Goal: Transaction & Acquisition: Book appointment/travel/reservation

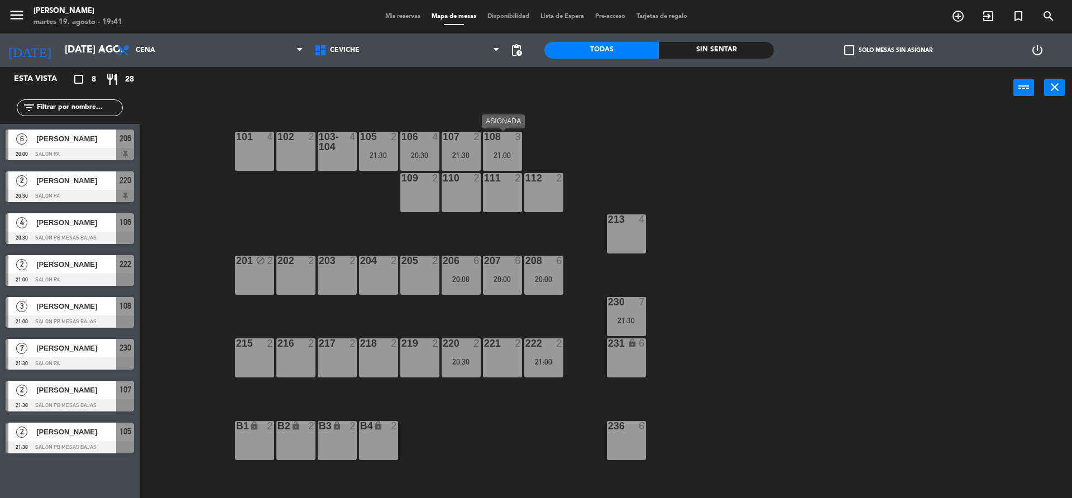
click at [507, 159] on div "21:00" at bounding box center [502, 155] width 39 height 8
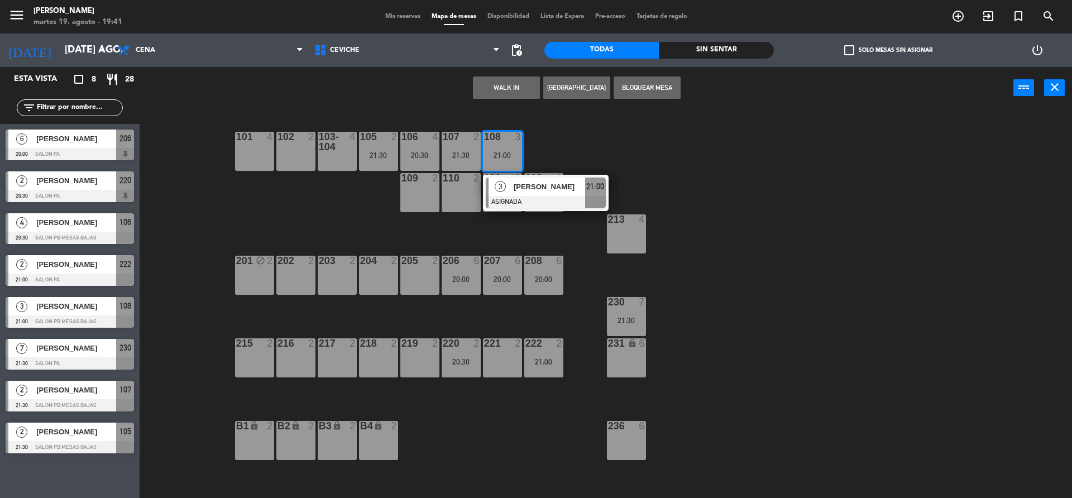
click at [560, 145] on div "101 4 102 2 103-104 4 105 2 21:30 106 4 20:30 107 2 21:30 108 3 21:00 3 [PERSON…" at bounding box center [611, 306] width 922 height 389
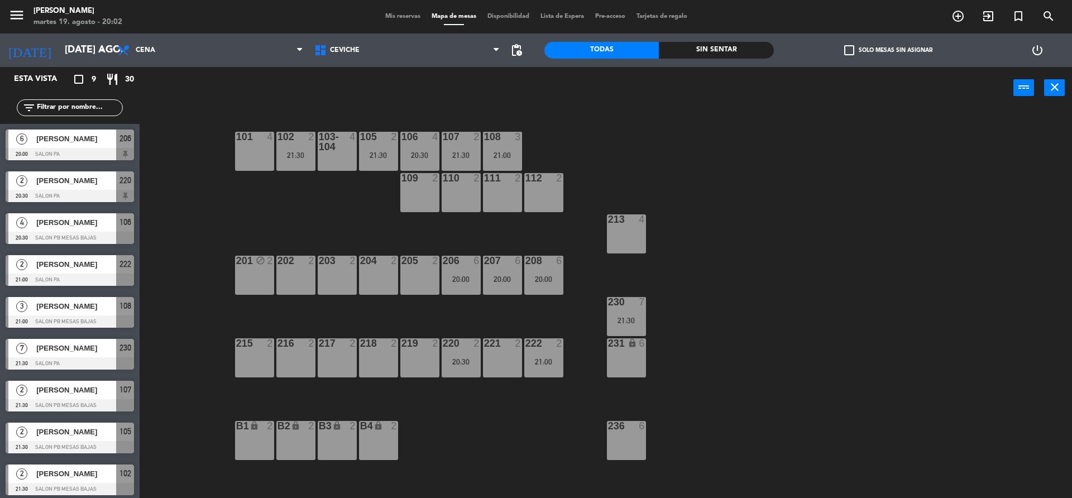
click at [640, 159] on div "101 4 102 2 21:30 103-104 4 105 2 21:30 106 4 20:30 107 2 21:30 108 3 21:00 109…" at bounding box center [611, 306] width 922 height 389
click at [516, 459] on div "101 4 102 2 21:30 103-104 4 105 2 21:30 106 4 20:30 107 2 21:30 108 3 21:00 109…" at bounding box center [611, 306] width 922 height 389
click at [682, 282] on div "101 4 102 2 21:30 103-104 4 105 2 21:30 106 4 20:30 107 2 21:30 108 3 21:00 109…" at bounding box center [611, 306] width 922 height 389
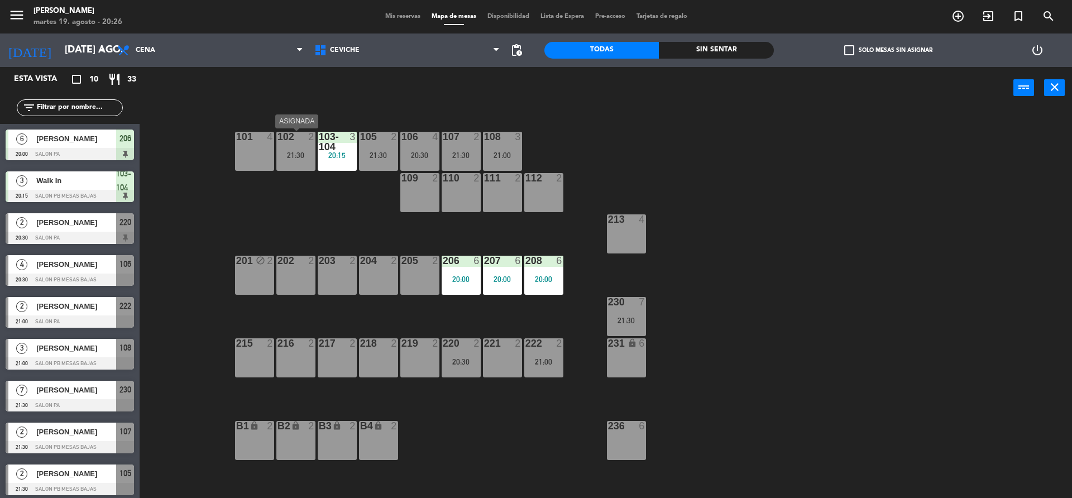
click at [304, 168] on div "102 2 21:30" at bounding box center [295, 151] width 39 height 39
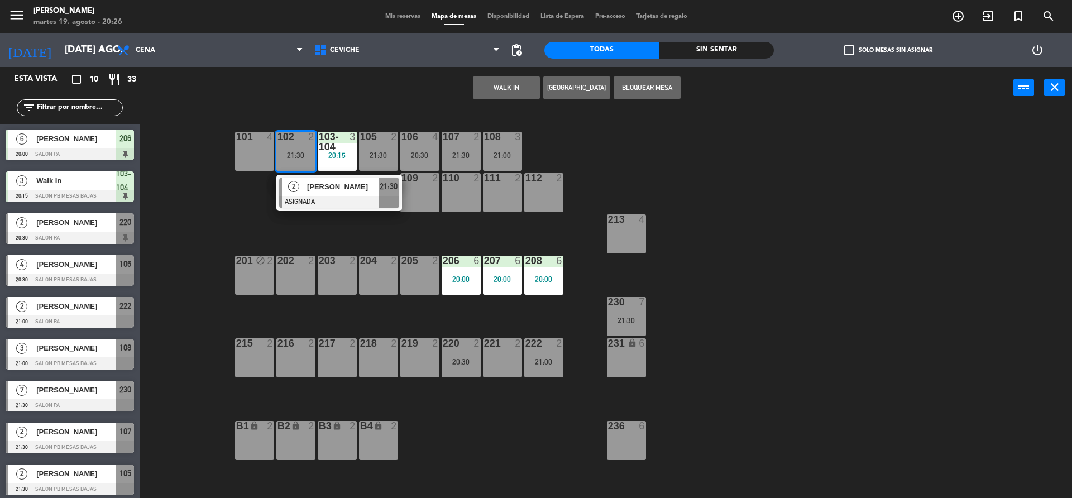
click at [242, 208] on div "101 4 102 2 21:30 2 [PERSON_NAME] ASIGNADA 21:30 103-104 3 20:15 105 2 21:30 10…" at bounding box center [611, 306] width 922 height 389
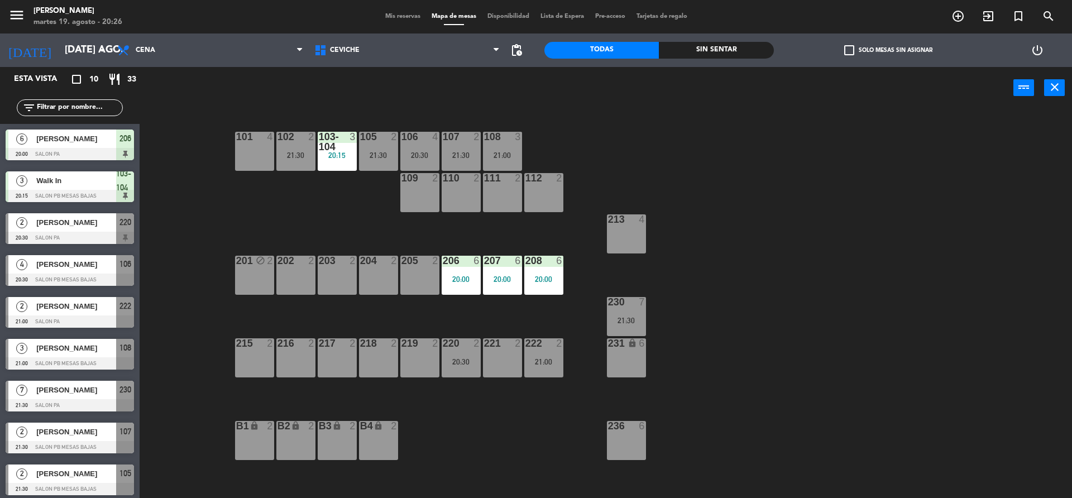
click at [374, 165] on div "105 2 21:30" at bounding box center [378, 151] width 39 height 39
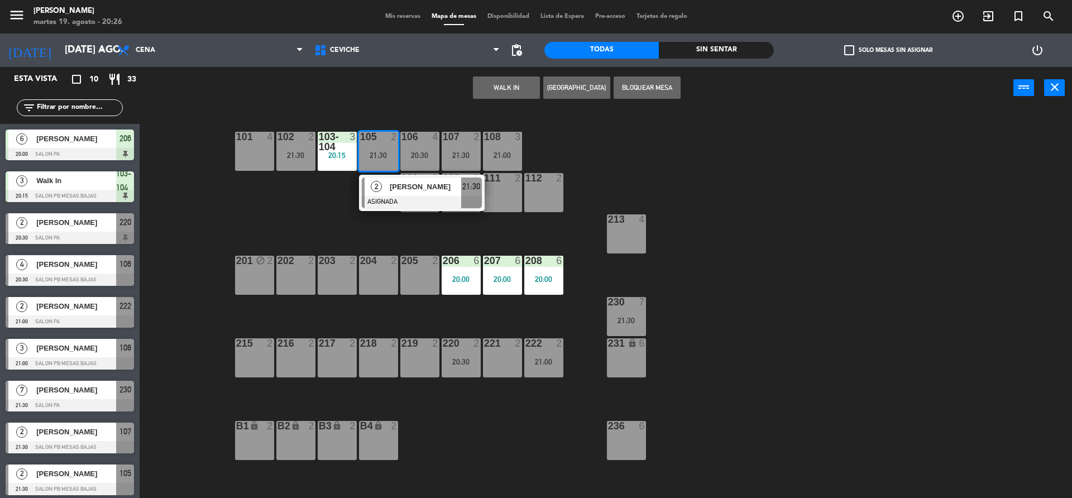
click at [322, 200] on div "101 4 102 2 21:30 103-104 3 20:15 105 2 21:30 2 [PERSON_NAME] ASIGNADA 21:30 10…" at bounding box center [611, 306] width 922 height 389
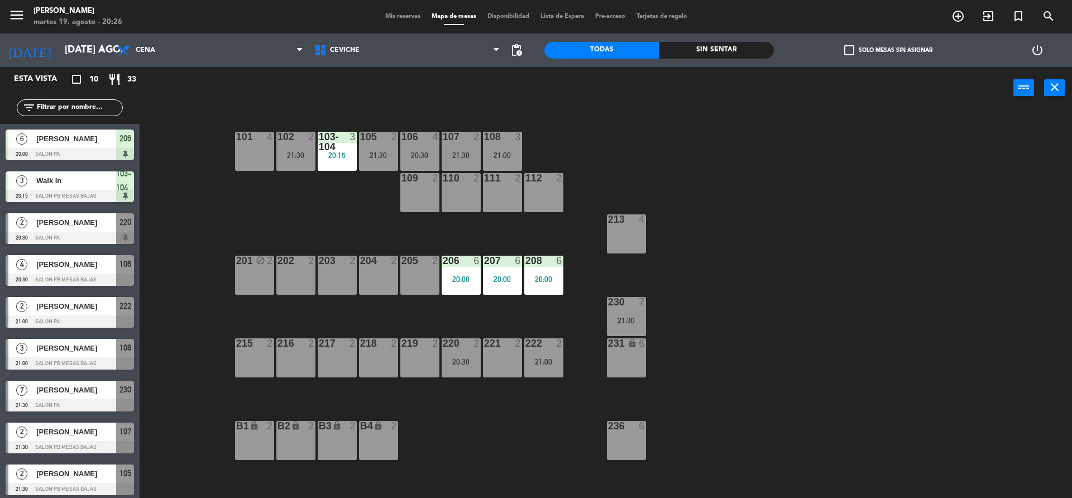
click at [404, 164] on div "106 4 20:30" at bounding box center [419, 151] width 39 height 39
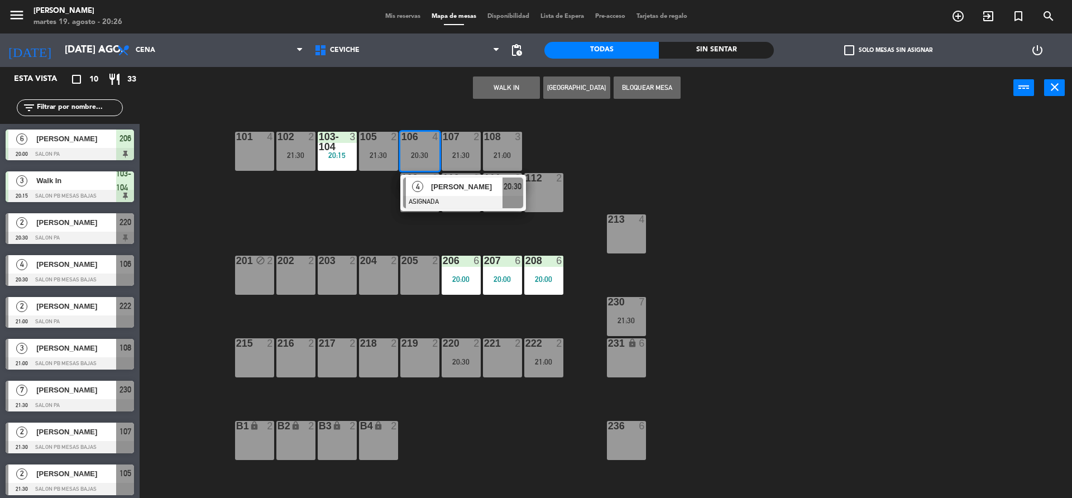
click at [364, 193] on div "101 4 102 2 21:30 103-104 3 20:15 105 2 21:30 106 4 20:30 4 [PERSON_NAME] ASIGN…" at bounding box center [611, 306] width 922 height 389
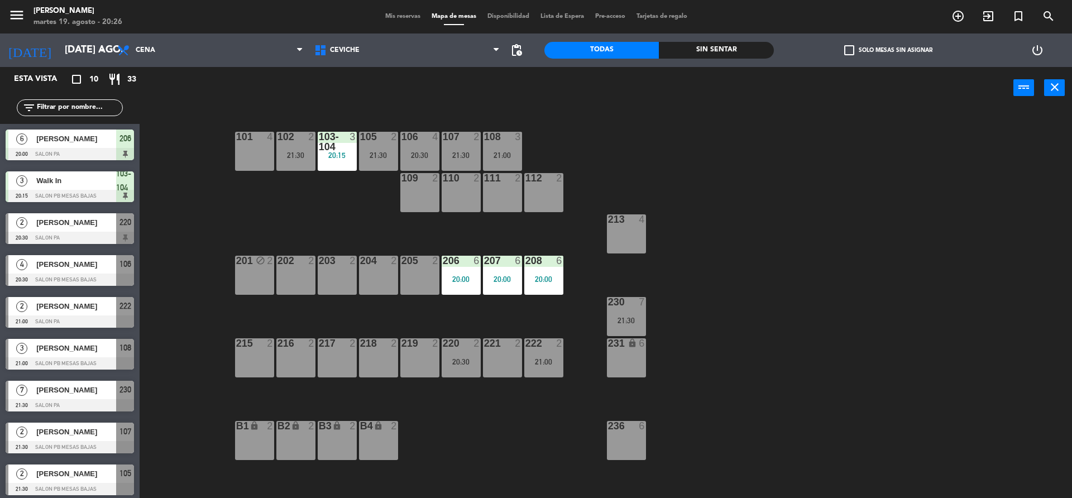
click at [452, 157] on div "21:30" at bounding box center [461, 155] width 39 height 8
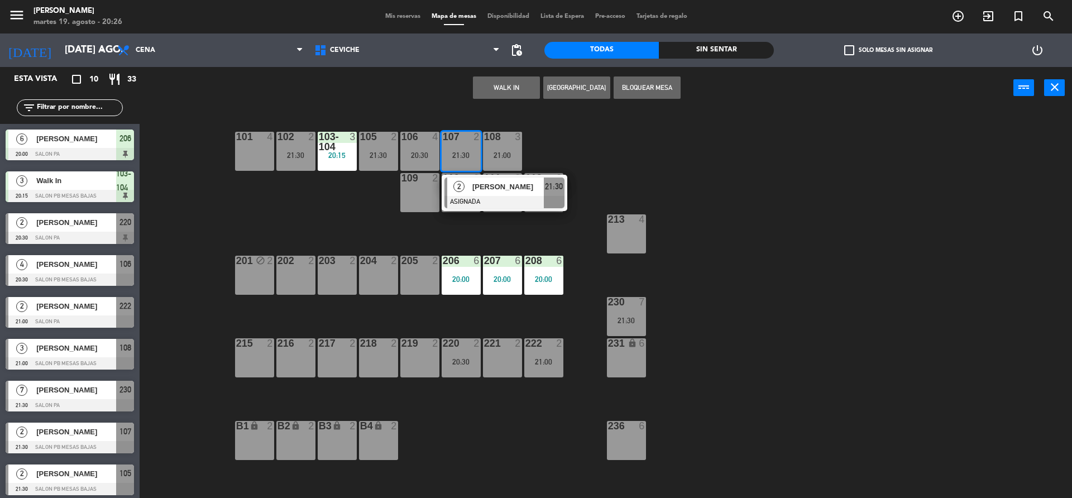
click at [376, 208] on div "101 4 102 2 21:30 103-104 3 20:15 105 2 21:30 106 4 20:30 107 2 21:30 2 [PERSON…" at bounding box center [611, 306] width 922 height 389
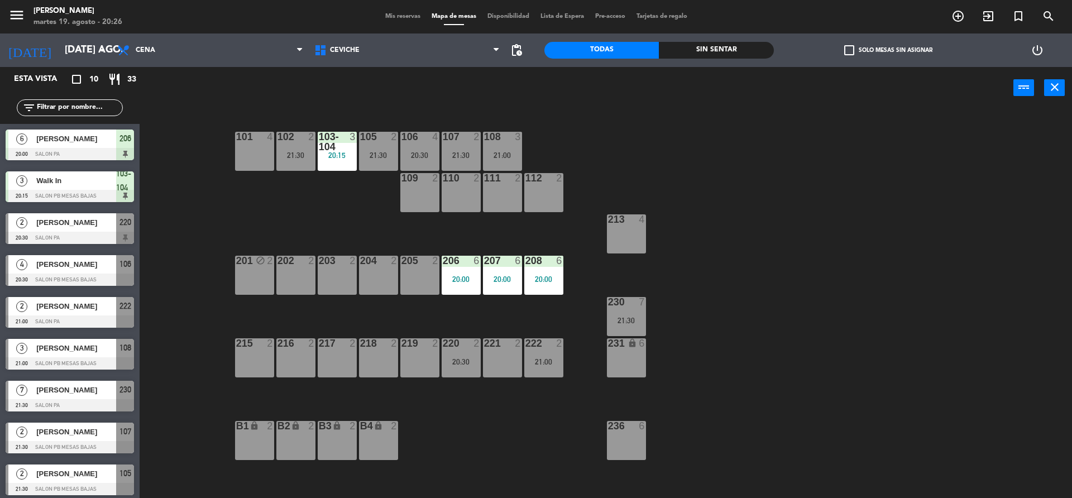
click at [501, 165] on div "108 3 21:00" at bounding box center [502, 151] width 39 height 39
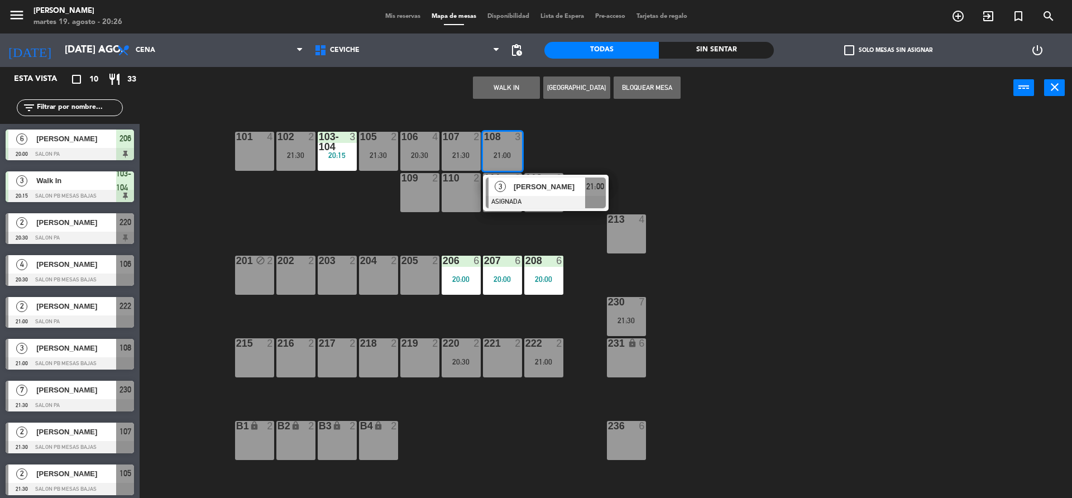
click at [319, 222] on div "101 4 102 2 21:30 103-104 3 20:15 105 2 21:30 106 4 20:30 107 2 21:30 108 3 21:…" at bounding box center [611, 306] width 922 height 389
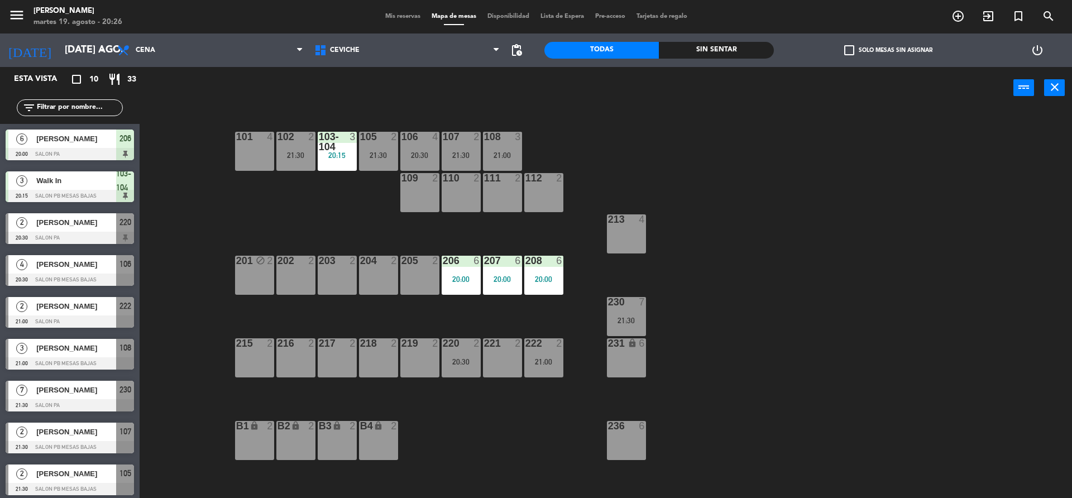
click at [476, 378] on div "101 4 102 2 21:30 103-104 3 20:15 105 2 21:30 106 4 20:30 107 2 21:30 108 3 21:…" at bounding box center [611, 306] width 922 height 389
click at [477, 374] on div "220 2 20:30" at bounding box center [461, 357] width 39 height 39
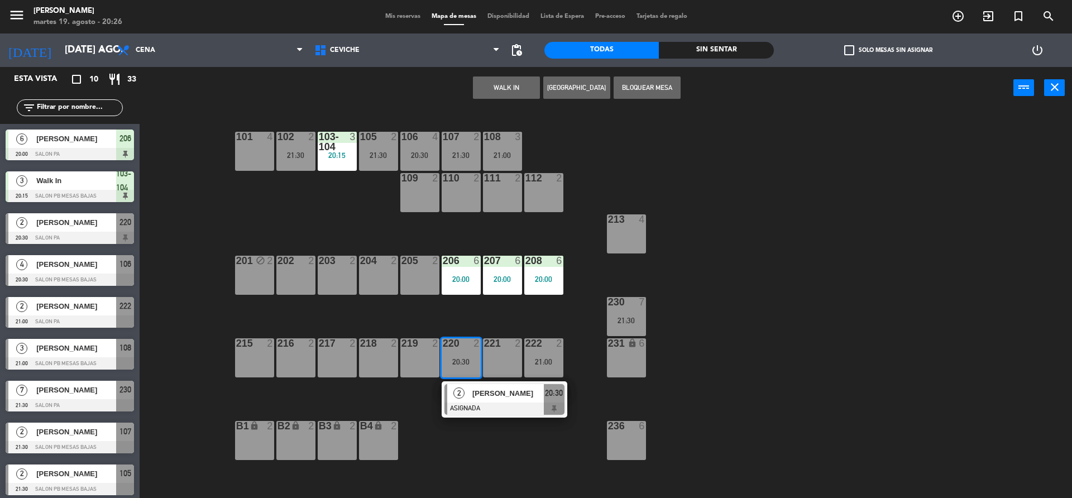
click at [488, 434] on div "101 4 102 2 21:30 103-104 3 20:15 105 2 21:30 106 4 20:30 107 2 21:30 108 3 21:…" at bounding box center [611, 306] width 922 height 389
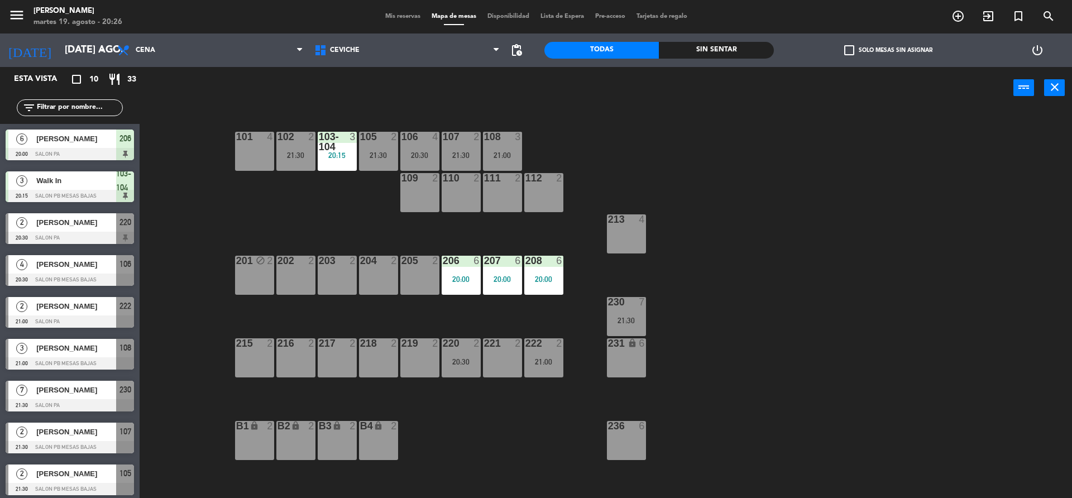
click at [532, 375] on div "222 2 21:00" at bounding box center [543, 357] width 39 height 39
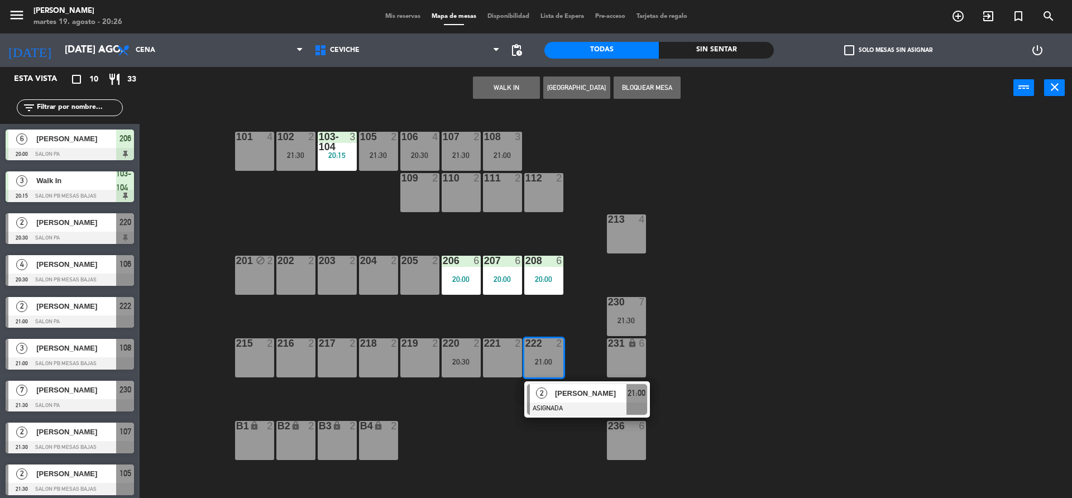
click at [529, 415] on div "2 [PERSON_NAME] ASIGNADA 21:00" at bounding box center [587, 399] width 126 height 36
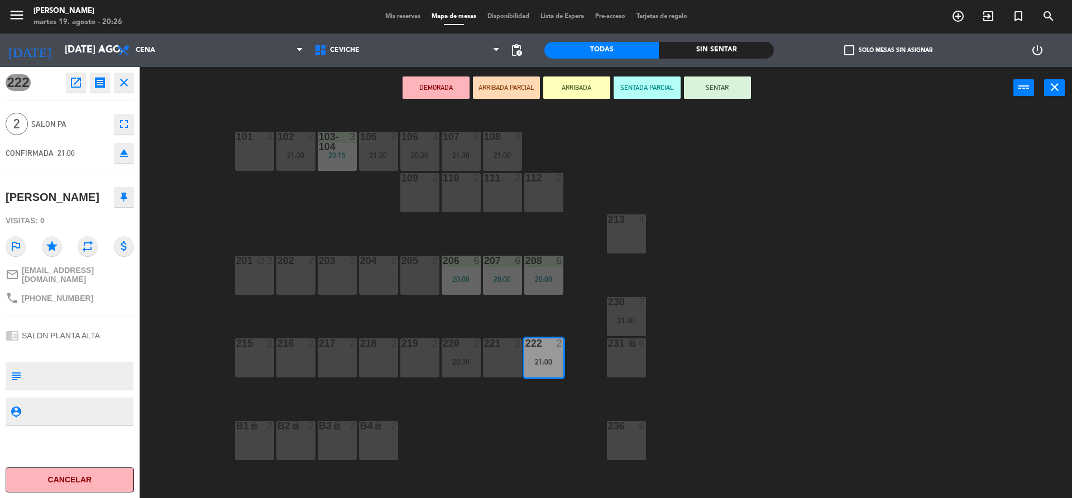
click at [485, 413] on div "101 4 102 2 21:30 103-104 3 20:15 105 2 21:30 106 4 20:30 107 2 21:30 108 3 21:…" at bounding box center [611, 306] width 922 height 389
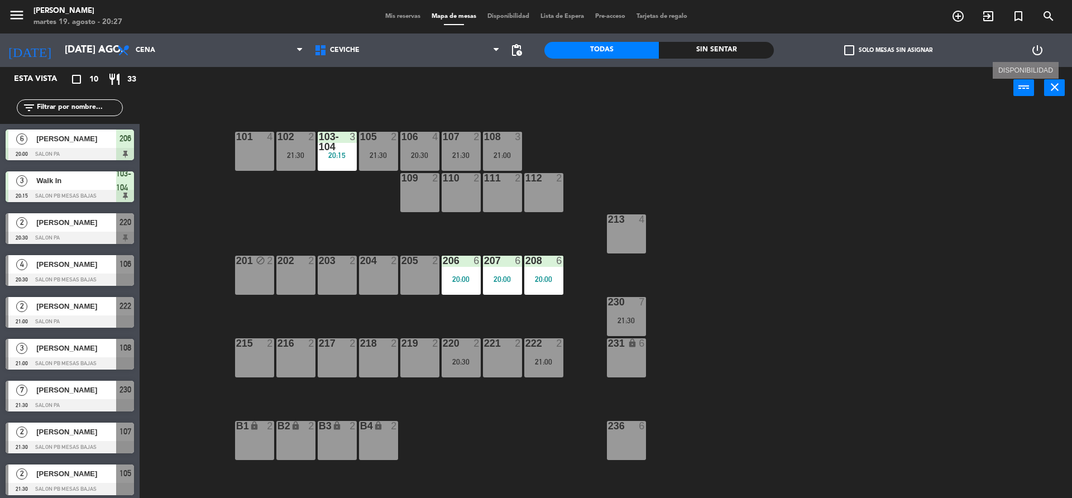
click at [586, 119] on div "101 4 102 2 21:30 103-104 3 20:15 105 2 21:30 106 4 20:30 107 2 21:30 108 3 21:…" at bounding box center [611, 306] width 922 height 389
click at [91, 62] on div "[DATE] [DATE] ago. arrow_drop_down" at bounding box center [56, 50] width 112 height 25
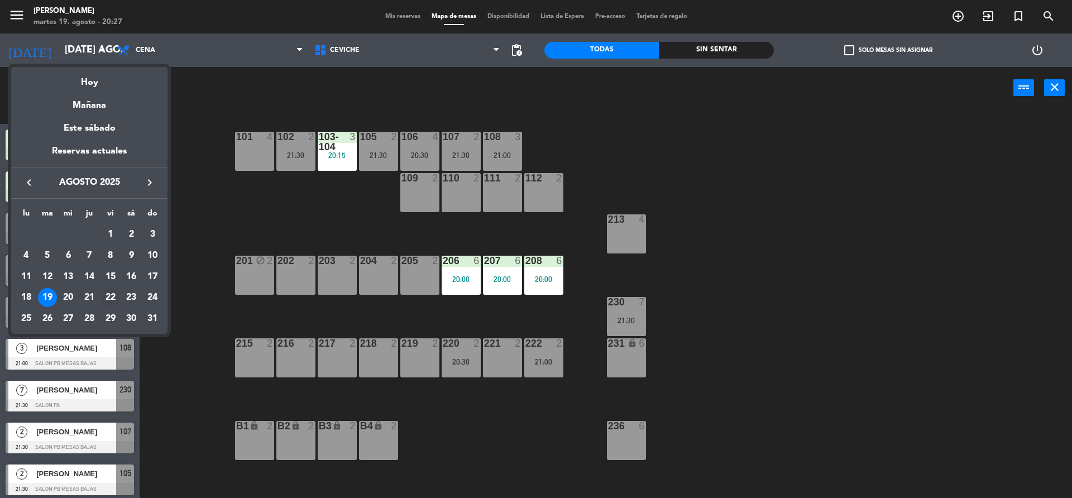
click at [109, 298] on div "22" at bounding box center [110, 297] width 19 height 19
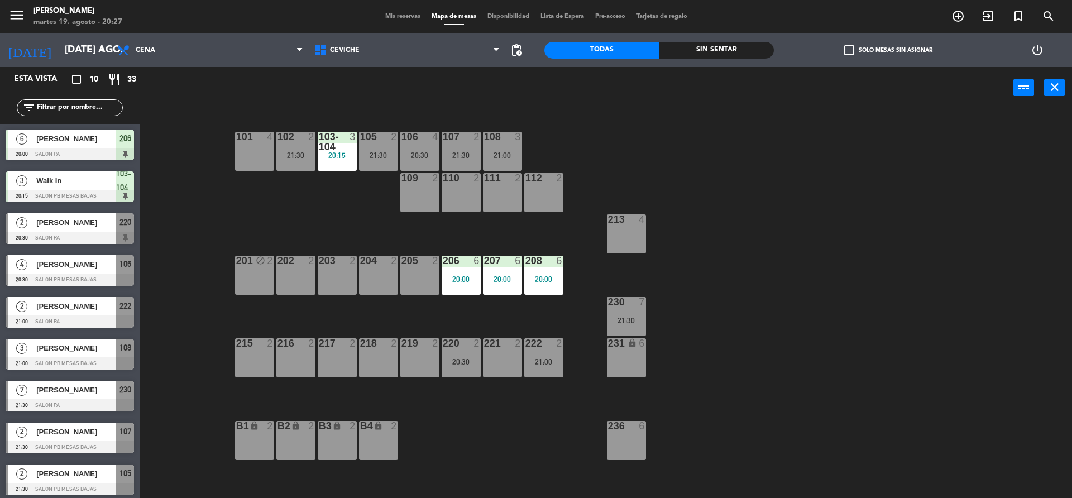
type input "vie. 22 ago."
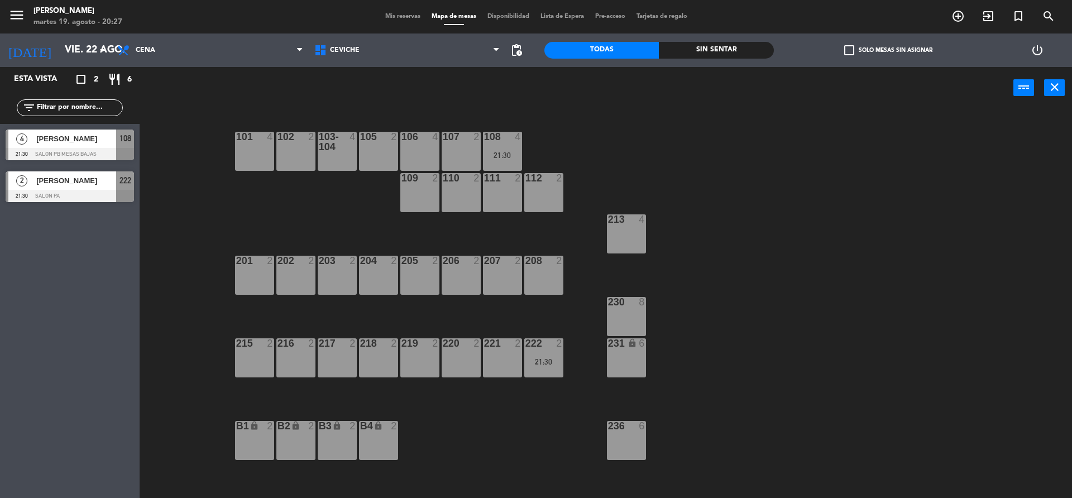
click at [520, 430] on div "101 4 102 2 103-104 4 105 2 106 4 107 2 108 4 21:30 109 2 110 2 111 2 112 2 213…" at bounding box center [611, 306] width 922 height 389
click at [463, 362] on div "220 2" at bounding box center [461, 357] width 39 height 39
click at [540, 86] on button "[GEOGRAPHIC_DATA]" at bounding box center [541, 87] width 67 height 22
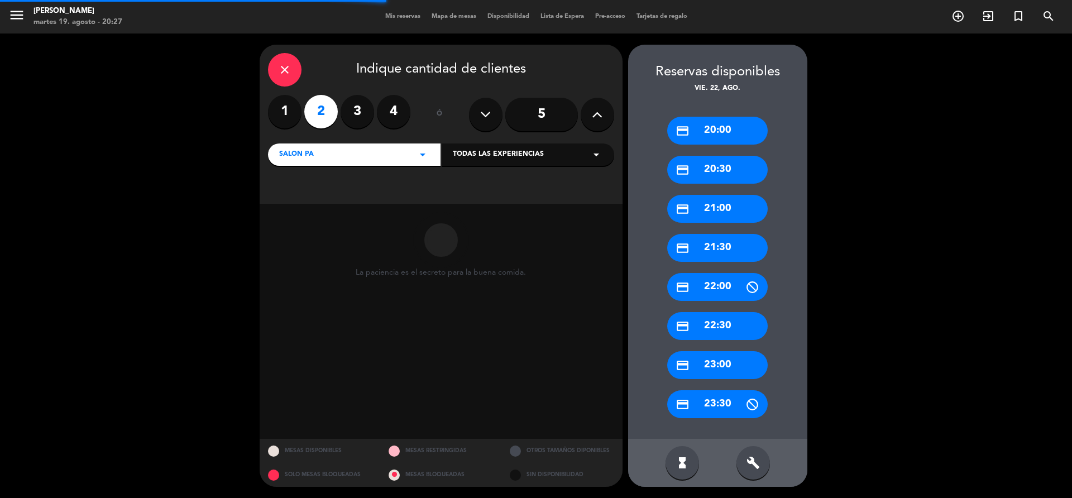
click at [758, 468] on icon "build" at bounding box center [752, 462] width 13 height 13
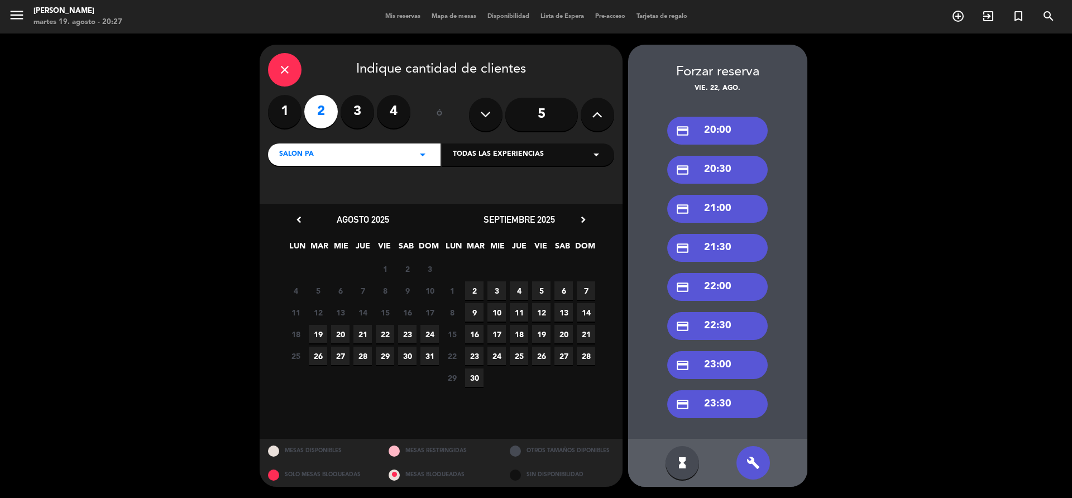
click at [693, 222] on div "credit_card 21:00" at bounding box center [717, 209] width 100 height 28
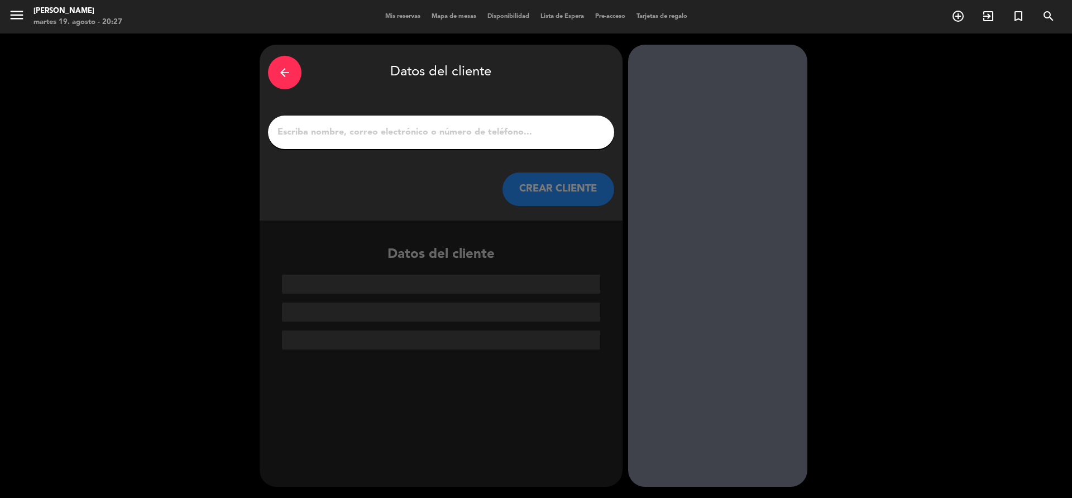
click at [341, 133] on input "1" at bounding box center [440, 132] width 329 height 16
paste input "[PHONE_NUMBER]"
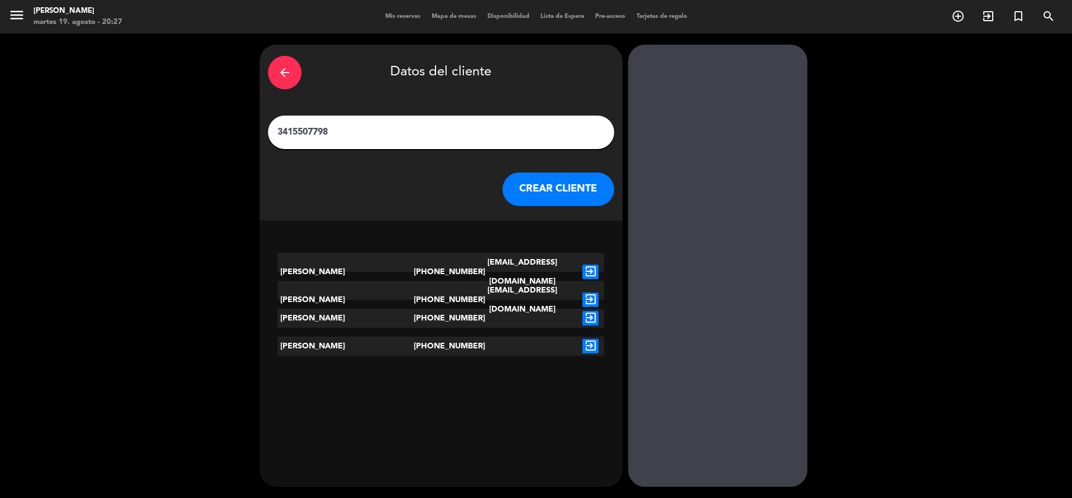
type input "3415507798"
click at [585, 318] on icon "exit_to_app" at bounding box center [590, 318] width 16 height 15
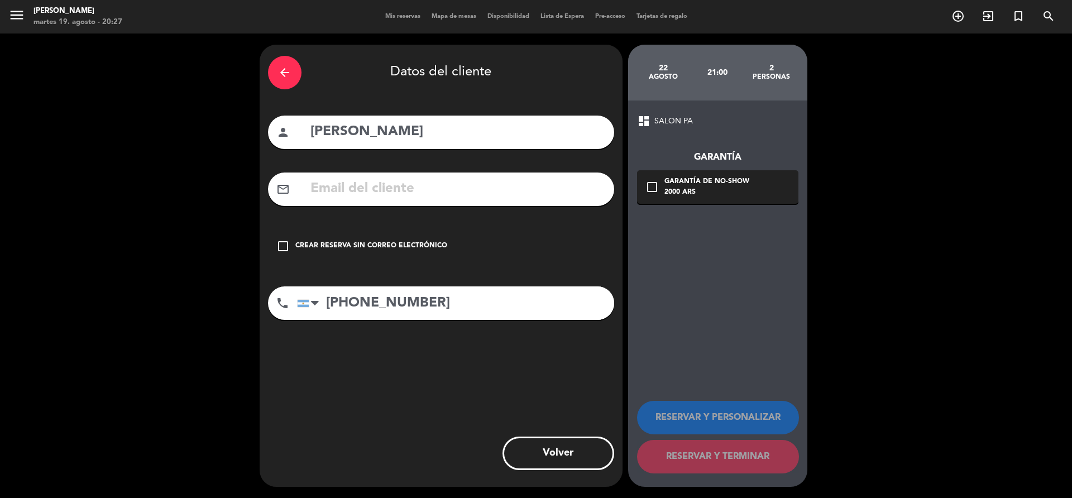
click at [429, 241] on div "Crear reserva sin correo electrónico" at bounding box center [371, 246] width 152 height 11
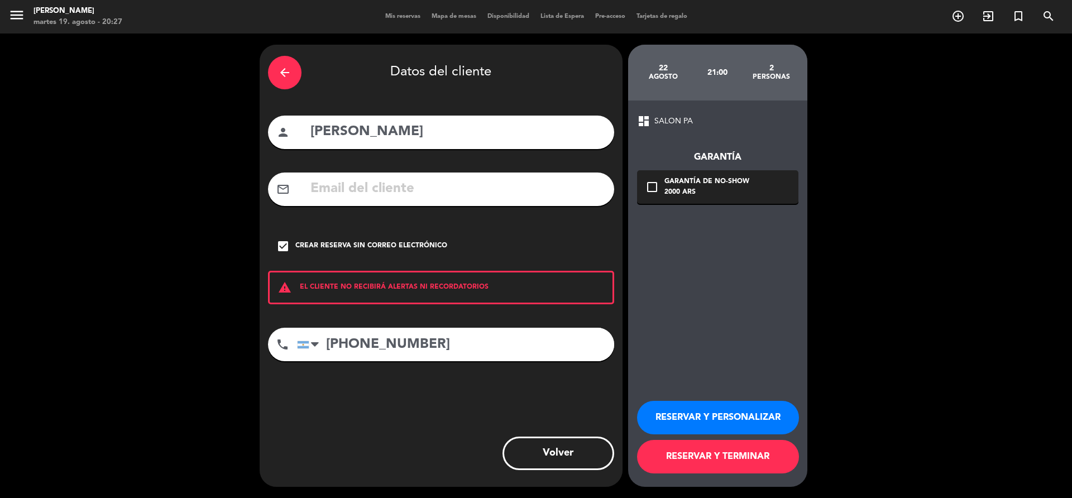
click at [715, 437] on div "RESERVAR Y PERSONALIZAR RESERVAR Y TERMINAR" at bounding box center [717, 431] width 161 height 109
click at [718, 449] on button "RESERVAR Y TERMINAR" at bounding box center [718, 456] width 162 height 33
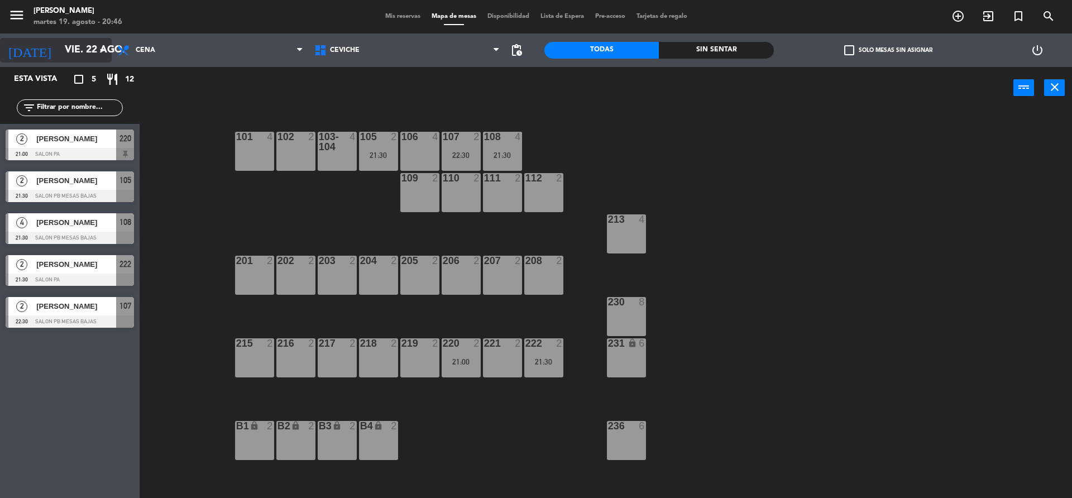
click at [83, 47] on input "vie. 22 ago." at bounding box center [124, 50] width 130 height 22
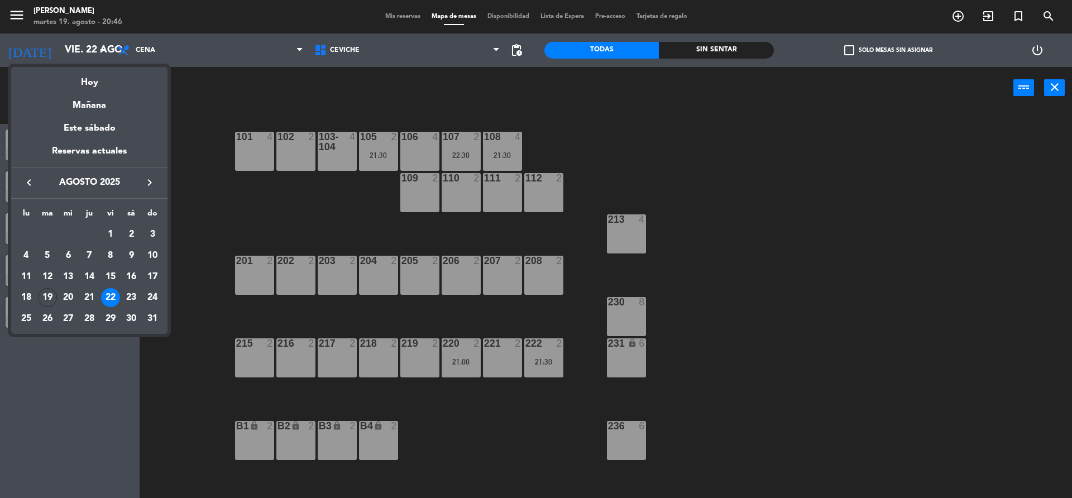
drag, startPoint x: 100, startPoint y: 70, endPoint x: 100, endPoint y: 79, distance: 8.9
click at [100, 71] on div "Hoy" at bounding box center [89, 78] width 156 height 23
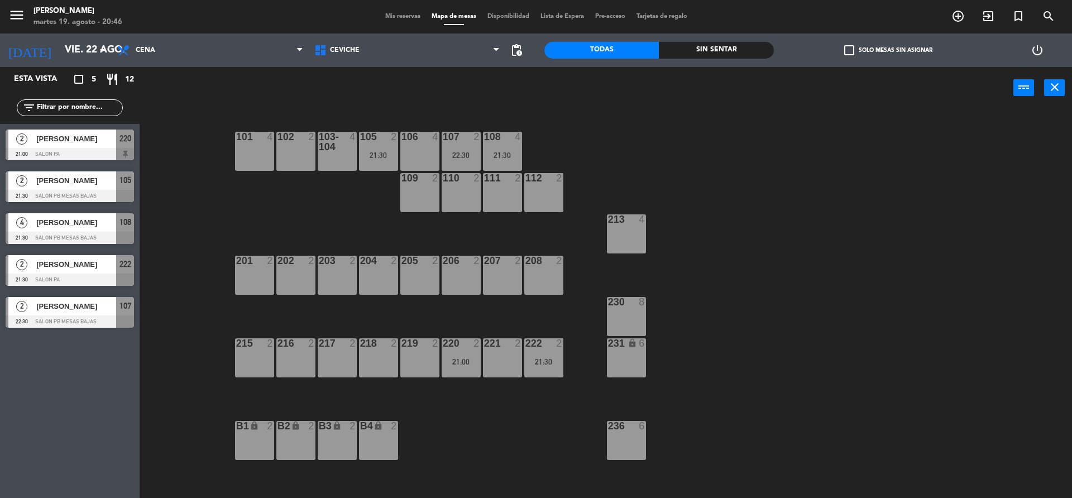
type input "[DATE] ago."
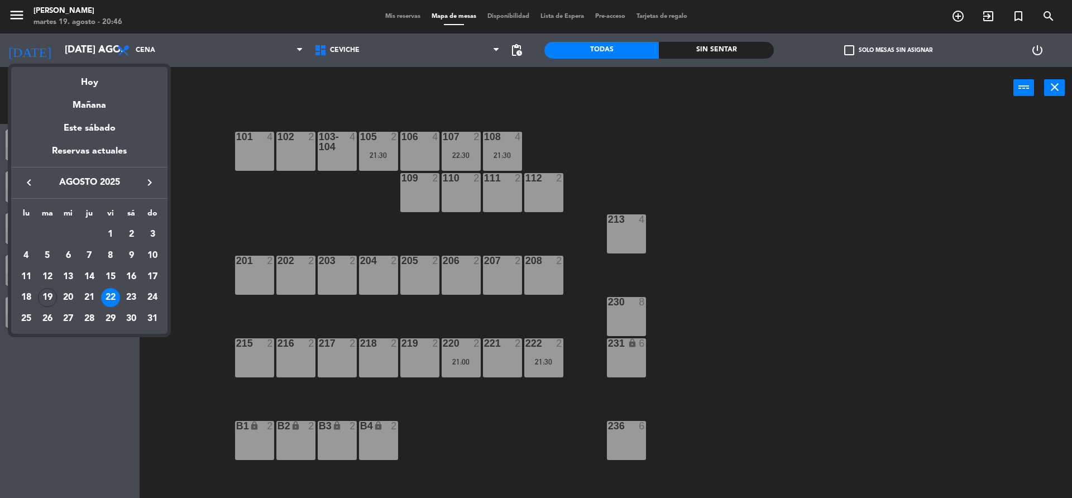
click at [100, 81] on div "crop_square 5 restaurant 12" at bounding box center [107, 79] width 54 height 13
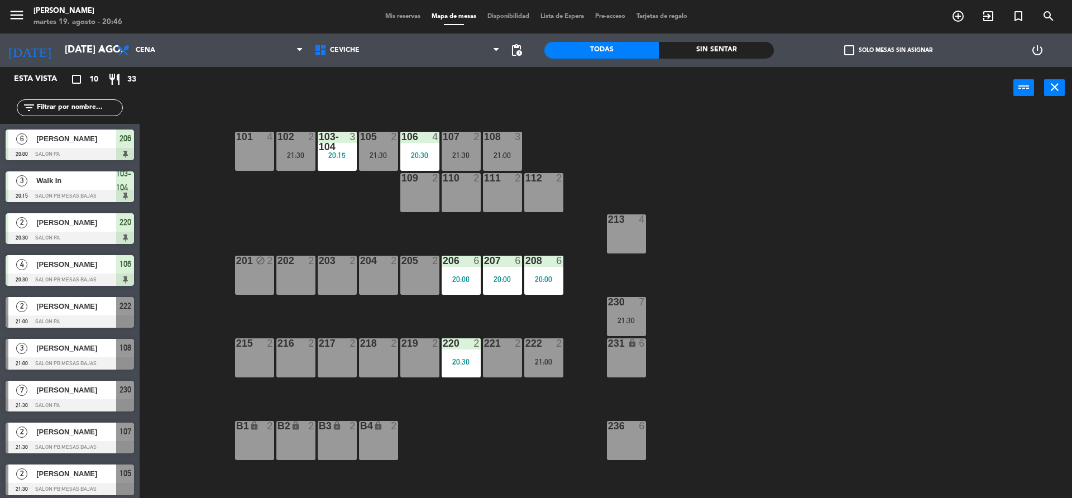
click at [671, 52] on div "Sin sentar" at bounding box center [716, 50] width 114 height 17
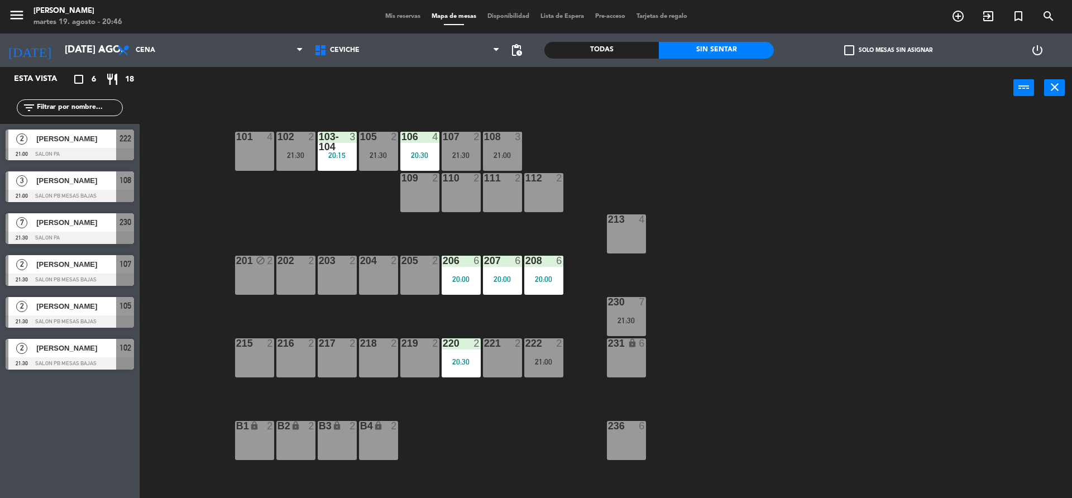
click at [644, 60] on div "Todas Sin sentar" at bounding box center [658, 49] width 229 height 33
click at [642, 58] on div "Todas" at bounding box center [601, 50] width 114 height 17
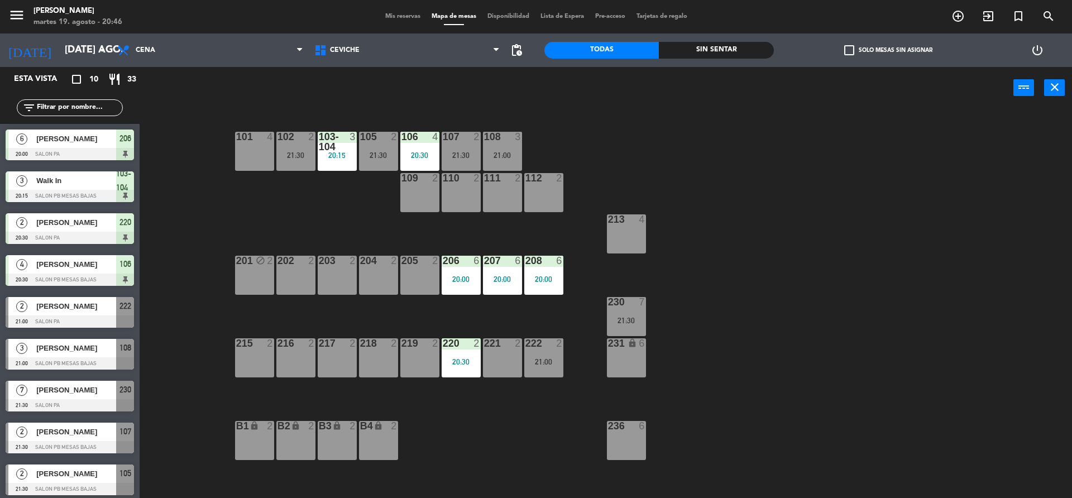
click at [697, 53] on div "Sin sentar" at bounding box center [716, 50] width 114 height 17
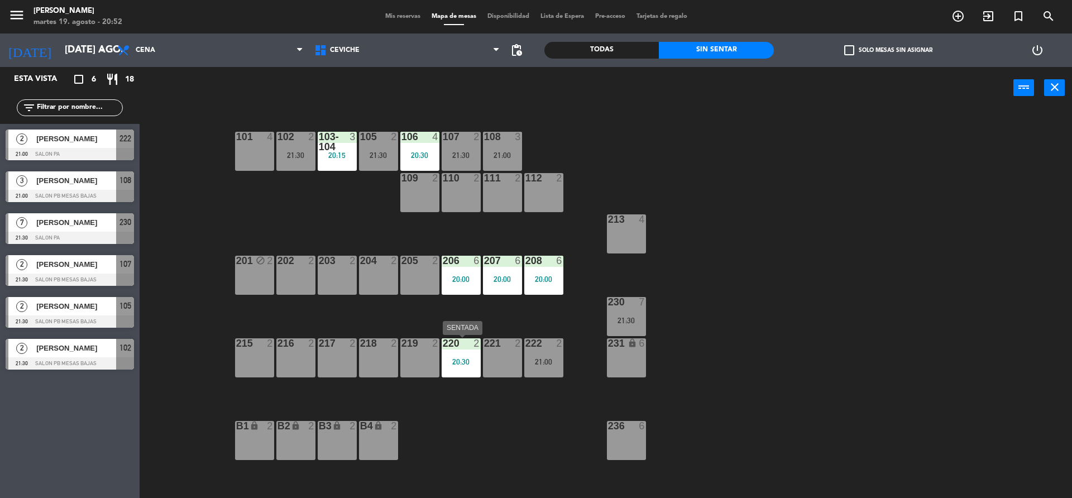
click at [477, 360] on div "20:30" at bounding box center [461, 362] width 39 height 8
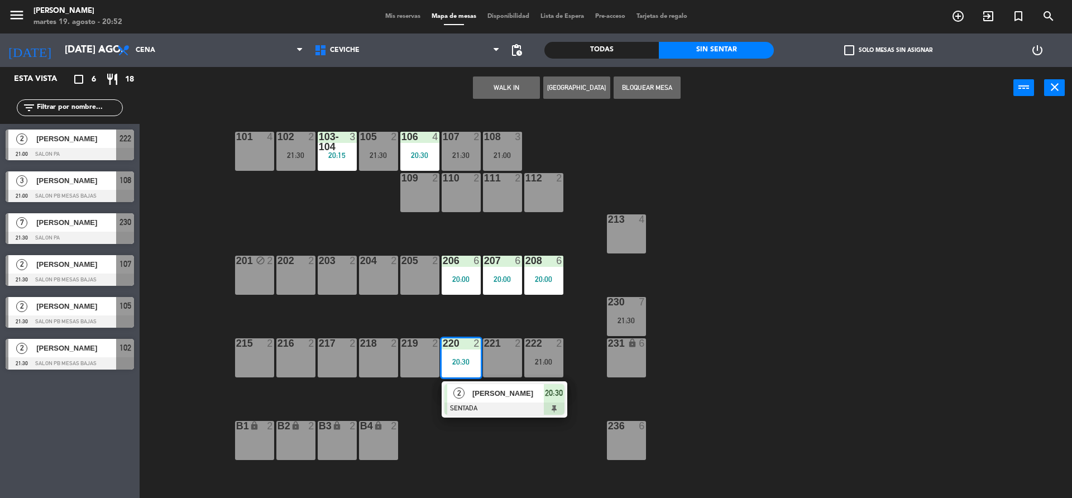
click at [492, 361] on div "221 2" at bounding box center [502, 357] width 39 height 39
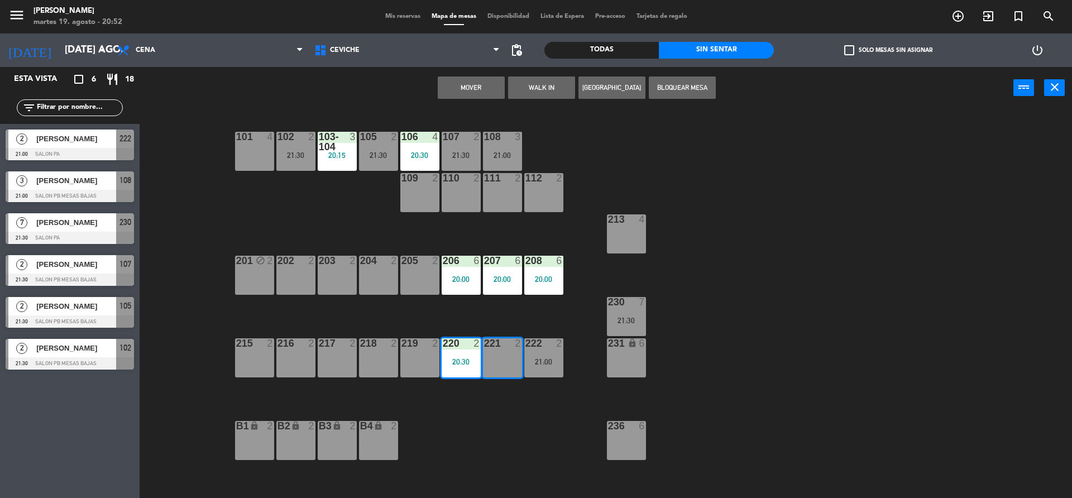
click at [489, 84] on button "Mover" at bounding box center [471, 87] width 67 height 22
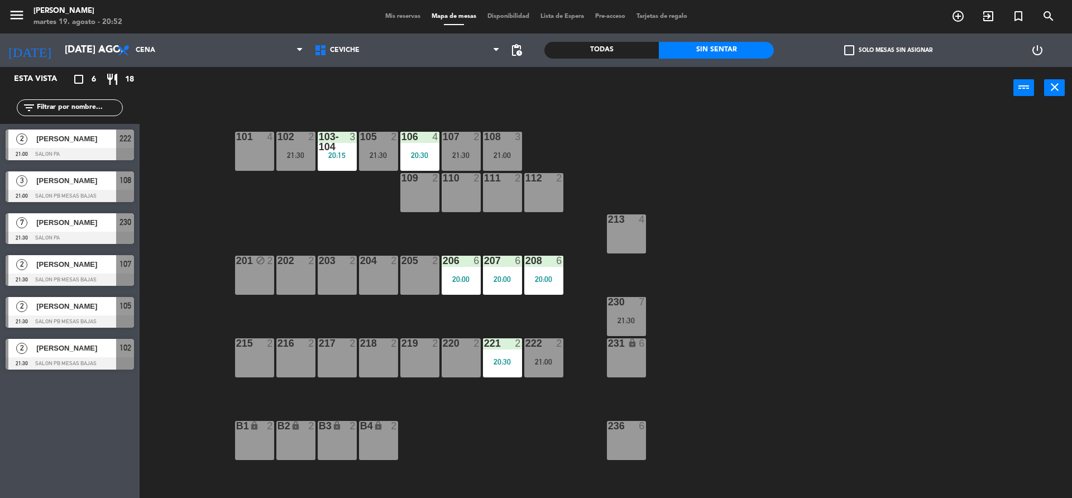
click at [544, 366] on div "222 2 21:00" at bounding box center [543, 357] width 39 height 39
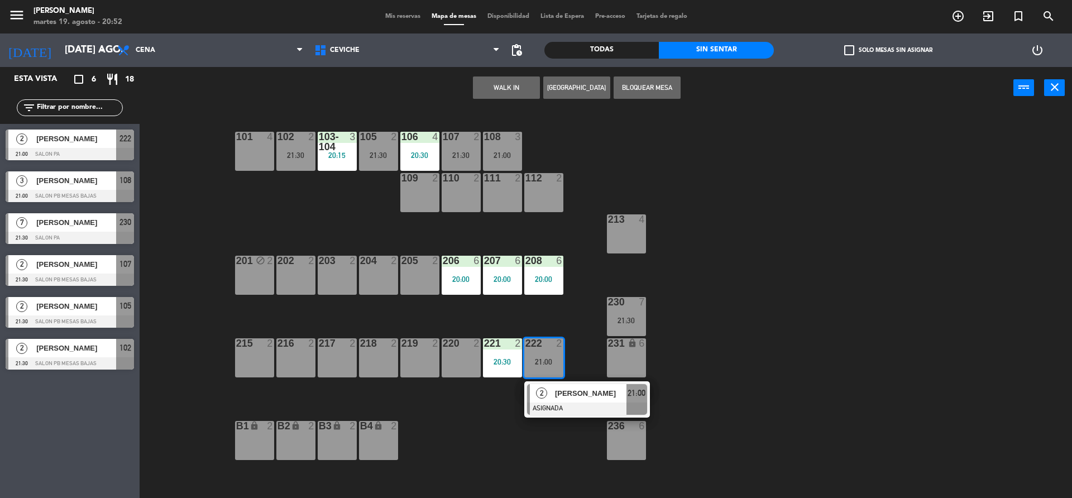
click at [498, 425] on div "101 4 102 2 21:30 103-104 3 20:15 105 2 21:30 106 4 20:30 107 2 21:30 108 3 21:…" at bounding box center [611, 306] width 922 height 389
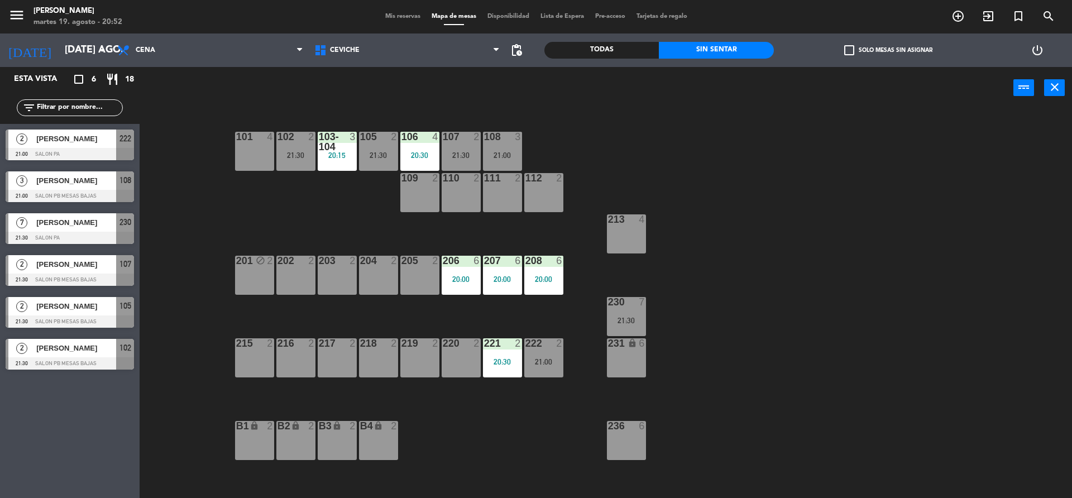
click at [291, 145] on div "102 2 21:30" at bounding box center [295, 151] width 39 height 39
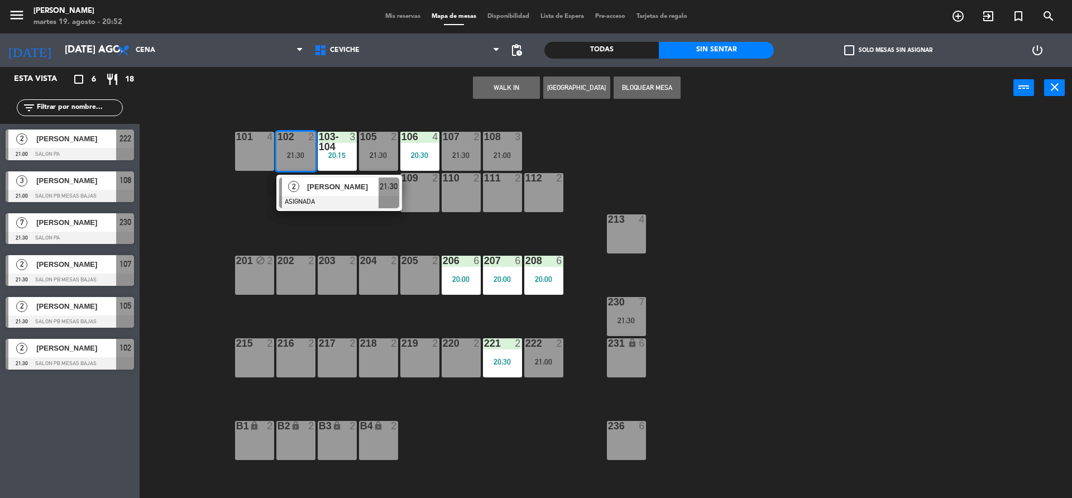
click at [262, 191] on div "101 4 102 2 21:30 2 [PERSON_NAME] ASIGNADA 21:30 103-104 3 20:15 105 2 21:30 10…" at bounding box center [611, 306] width 922 height 389
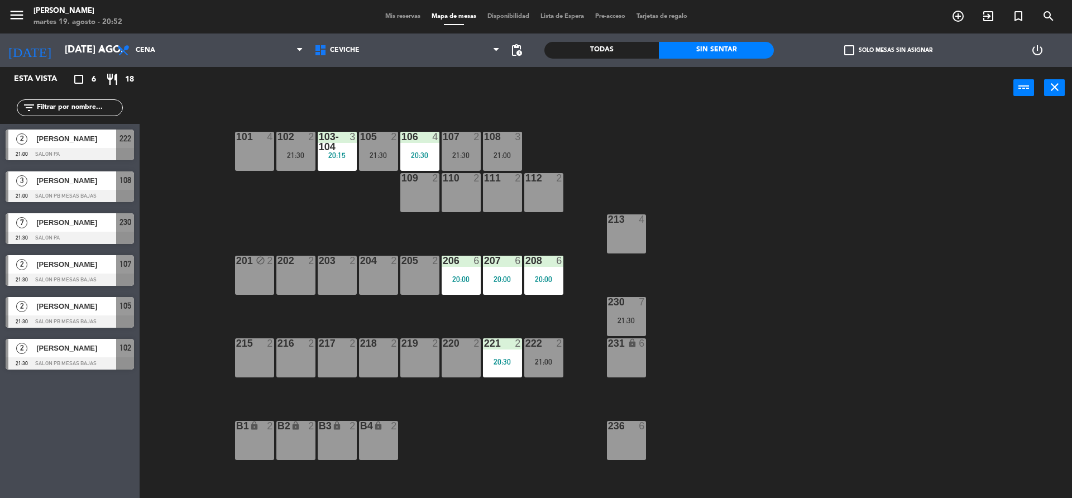
click at [392, 140] on div "106" at bounding box center [401, 137] width 18 height 10
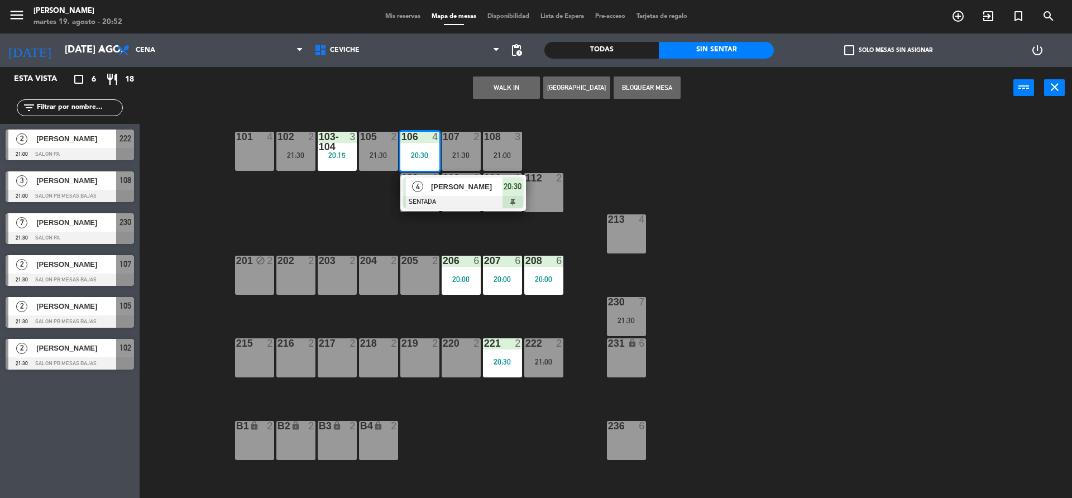
click at [308, 196] on div "101 4 102 2 21:30 103-104 3 20:15 105 2 21:30 106 4 20:30 4 [PERSON_NAME] SENTA…" at bounding box center [611, 306] width 922 height 389
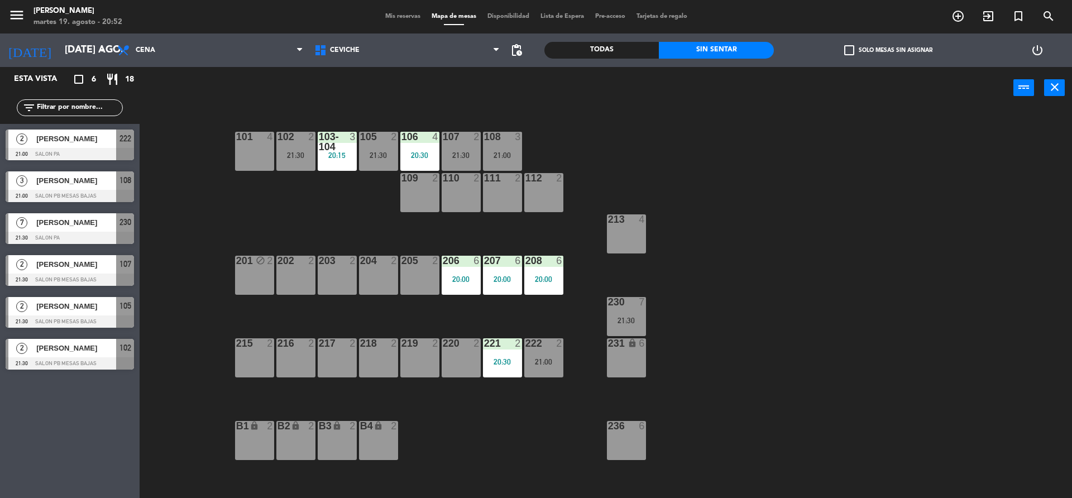
click at [453, 145] on div "107 2 21:30" at bounding box center [461, 151] width 39 height 39
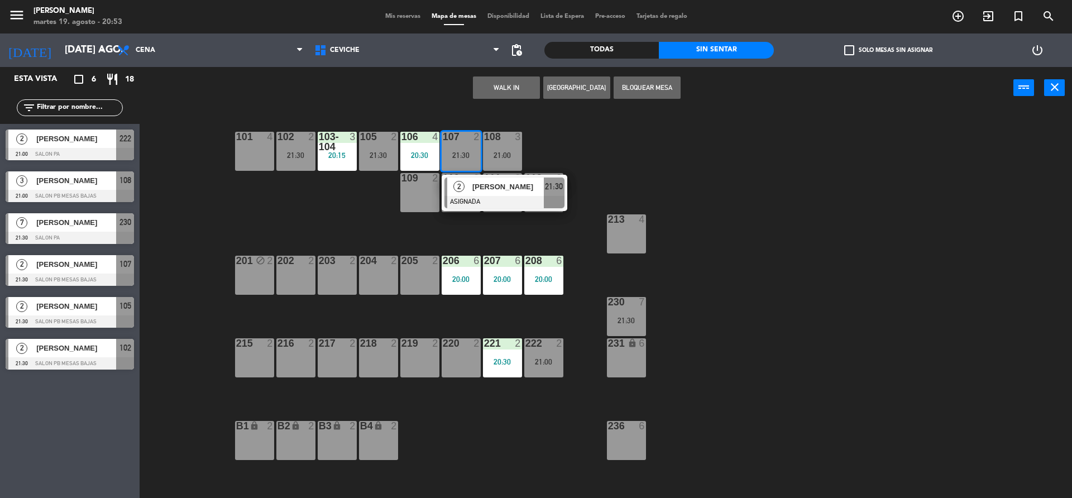
click at [381, 196] on div "101 4 102 2 21:30 103-104 3 20:15 105 2 21:30 106 4 20:30 107 2 21:30 2 [PERSON…" at bounding box center [611, 306] width 922 height 389
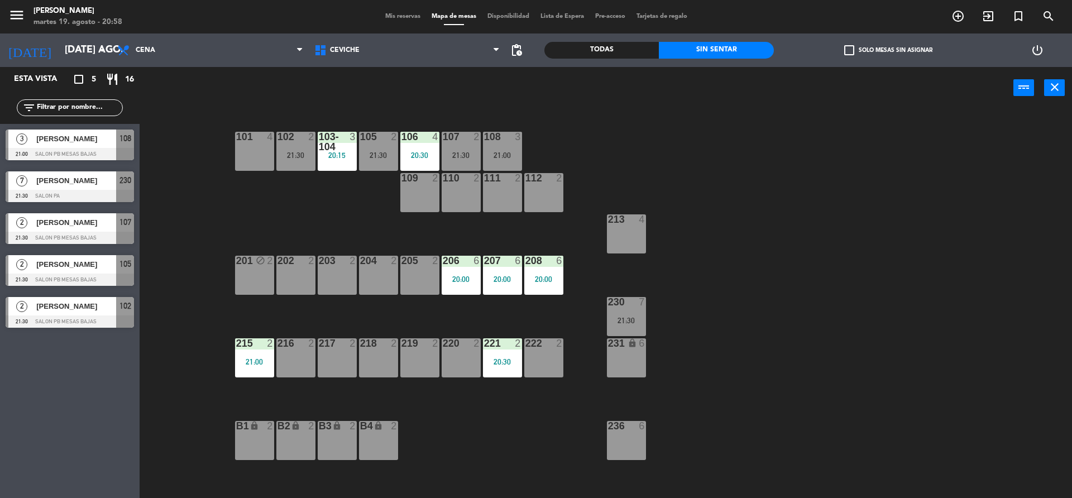
click at [619, 315] on div "230 7 21:30" at bounding box center [626, 316] width 39 height 39
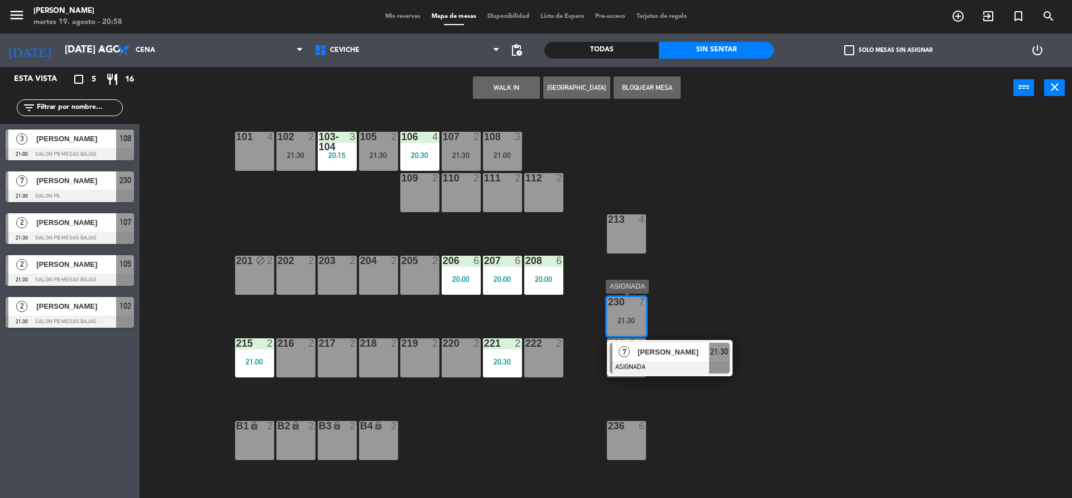
click at [702, 366] on div at bounding box center [670, 367] width 120 height 12
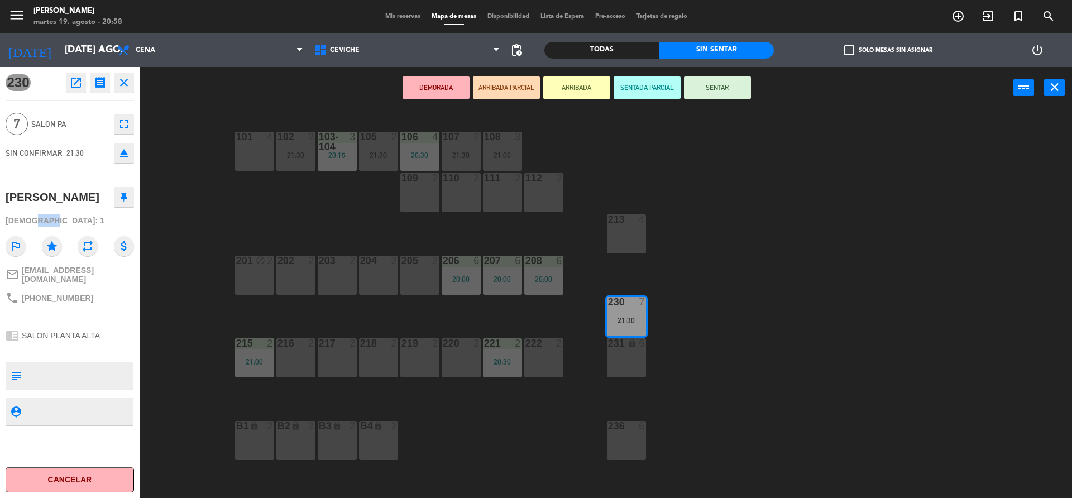
drag, startPoint x: 49, startPoint y: 219, endPoint x: 28, endPoint y: 219, distance: 20.7
click at [28, 219] on div "[DEMOGRAPHIC_DATA]: 1" at bounding box center [70, 221] width 128 height 20
click at [44, 218] on div "[DEMOGRAPHIC_DATA]: 1" at bounding box center [70, 221] width 128 height 20
click at [165, 216] on div "101 4 102 2 21:30 103-104 3 20:15 105 2 21:30 106 4 20:30 107 2 21:30 108 3 21:…" at bounding box center [611, 306] width 922 height 389
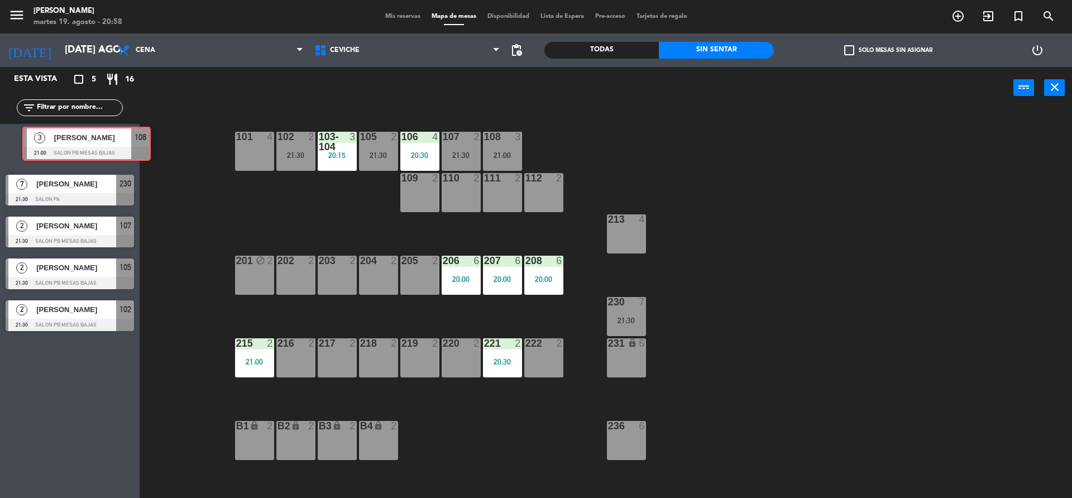
click at [117, 145] on div "3 [PERSON_NAME] 21:00 SALON PB MESAS BAJAS 108 3 [PERSON_NAME] 21:00 SALON PB M…" at bounding box center [70, 146] width 140 height 45
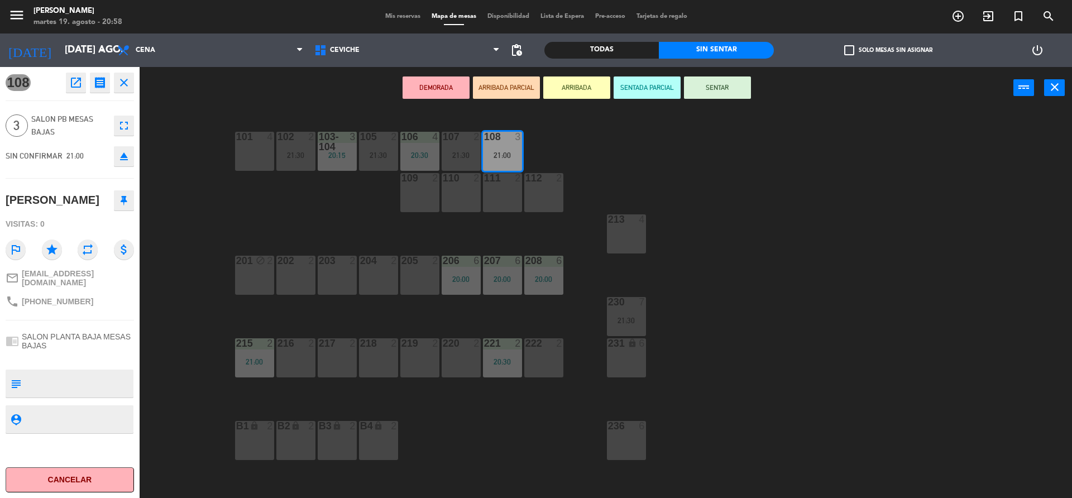
click at [288, 199] on div "101 4 102 2 21:30 103-104 3 20:15 105 2 21:30 106 4 20:30 107 2 21:30 108 3 21:…" at bounding box center [611, 306] width 922 height 389
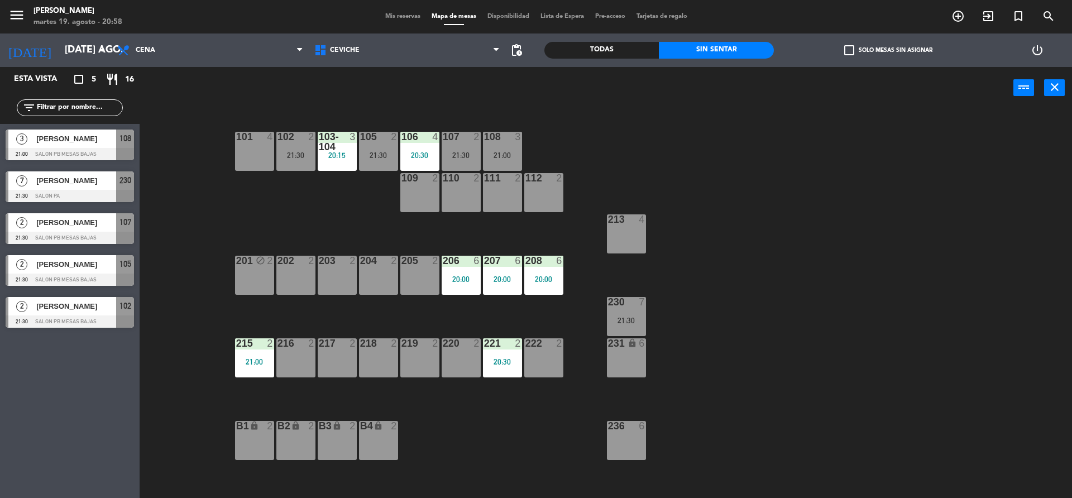
click at [251, 375] on div "215 2 21:00" at bounding box center [254, 357] width 39 height 39
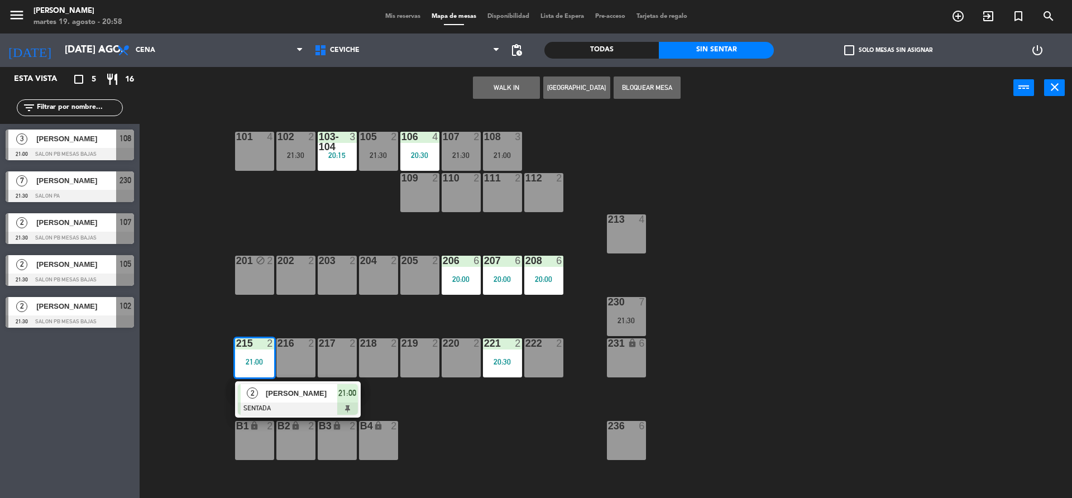
click at [352, 366] on div "217 2" at bounding box center [337, 357] width 39 height 39
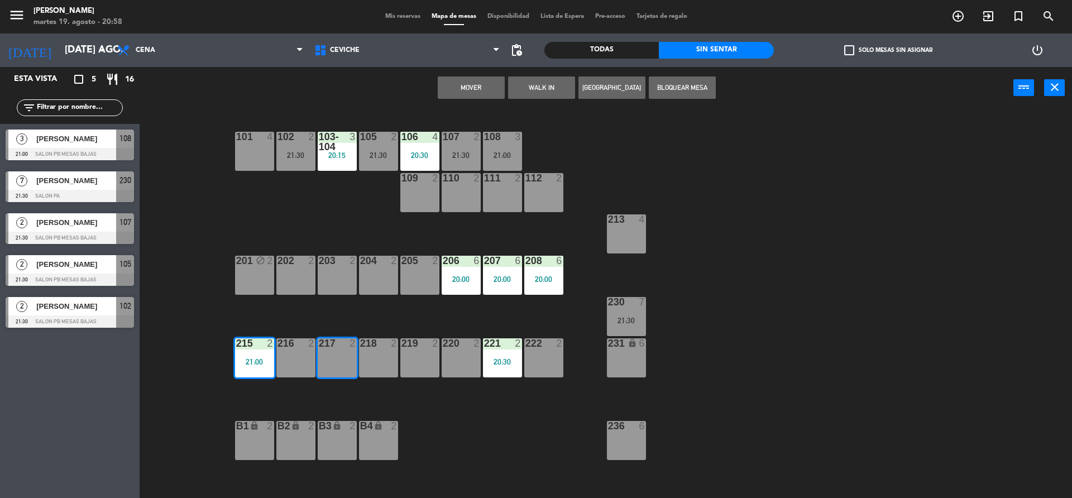
click at [280, 369] on div "216 2" at bounding box center [295, 357] width 39 height 39
click at [278, 385] on div "101 4 102 2 21:30 103-104 3 20:15 105 2 21:30 106 4 20:30 107 2 21:30 108 3 21:…" at bounding box center [611, 306] width 922 height 389
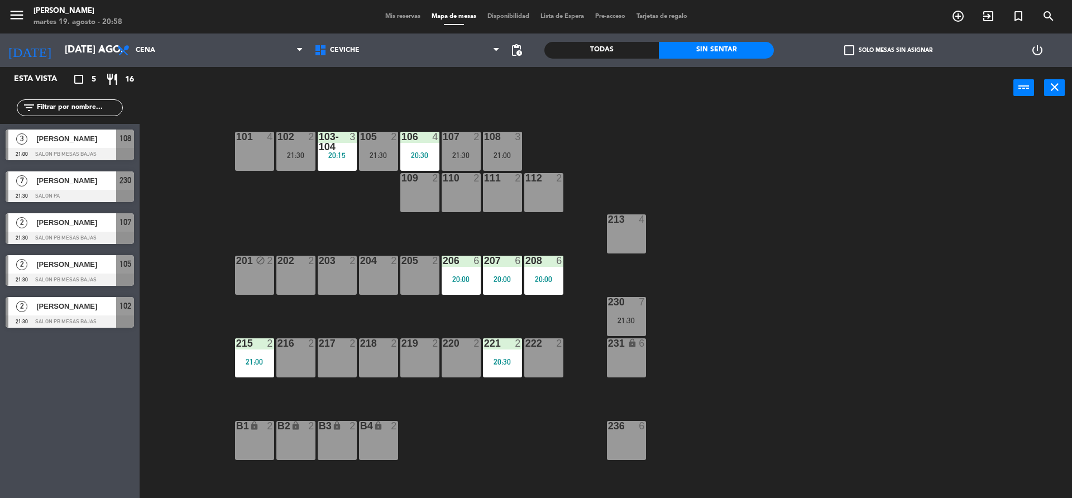
click at [237, 348] on div "215" at bounding box center [236, 343] width 1 height 10
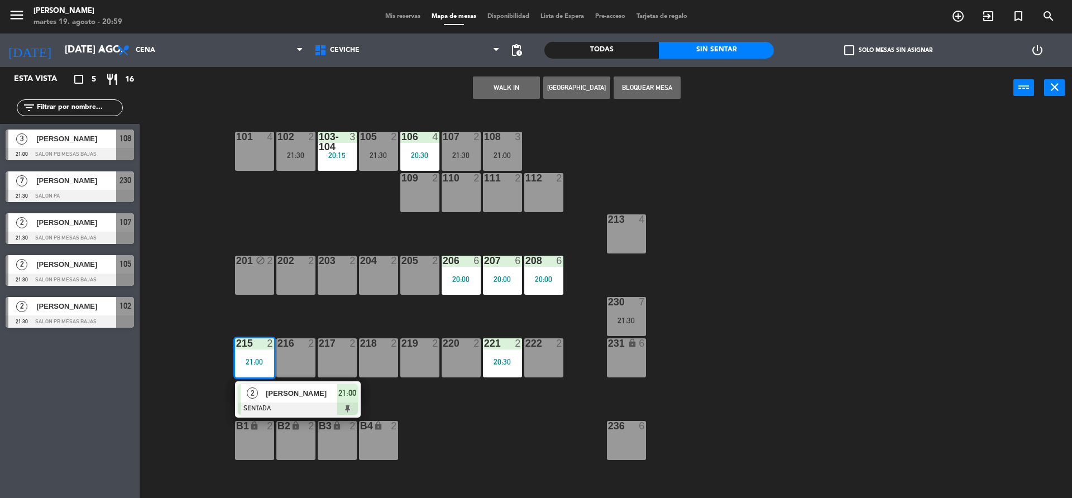
click at [287, 364] on div "216 2" at bounding box center [295, 357] width 39 height 39
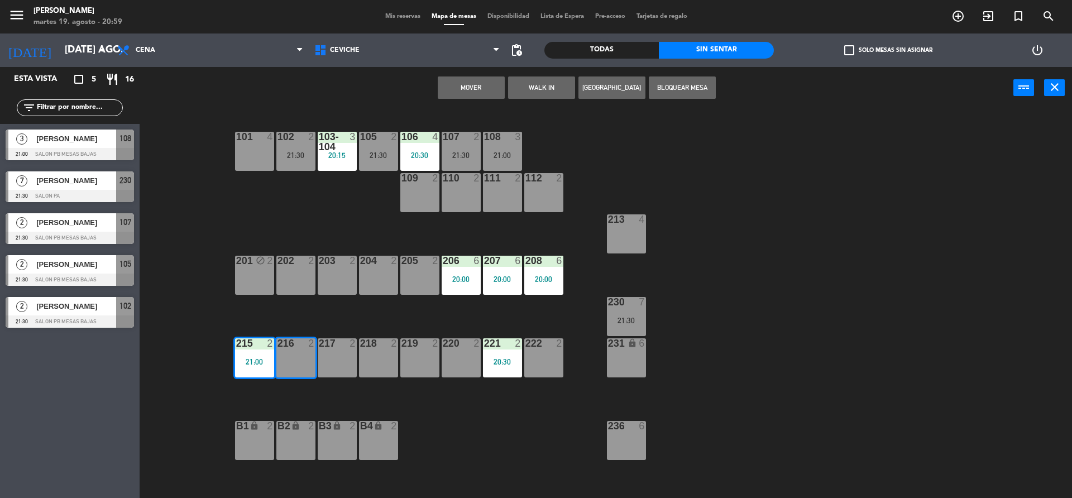
click at [490, 83] on button "Mover" at bounding box center [471, 87] width 67 height 22
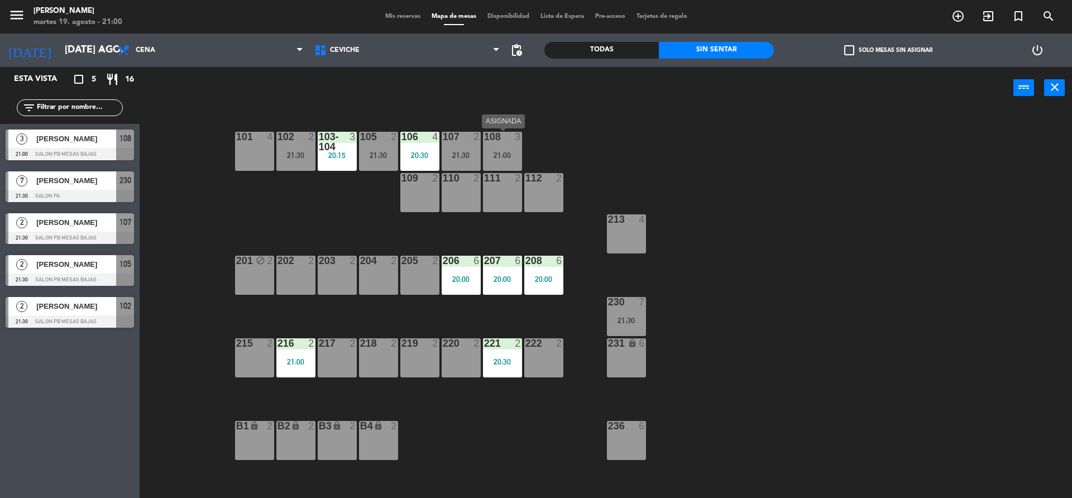
click at [496, 142] on div "108 3" at bounding box center [502, 137] width 39 height 11
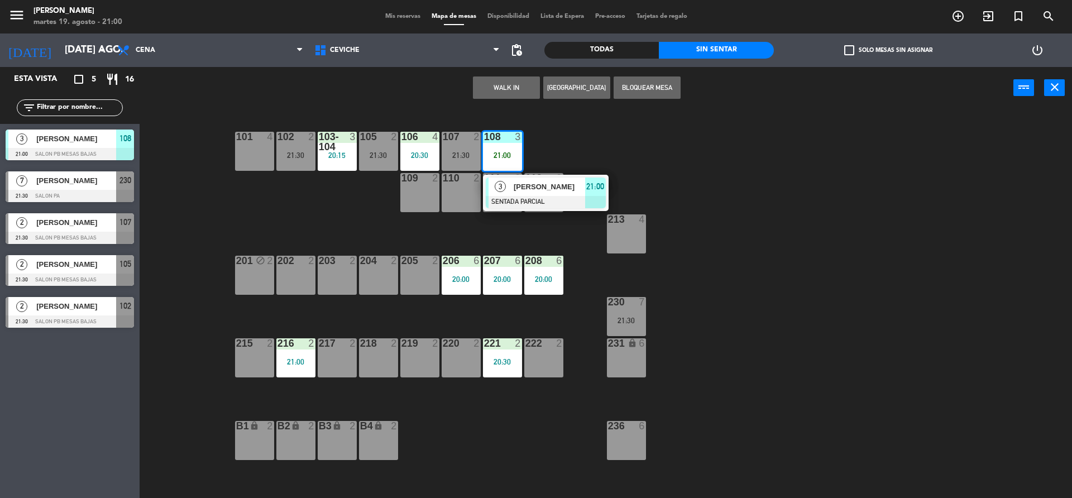
click at [615, 145] on div "101 4 102 2 21:30 103-104 3 20:15 105 2 21:30 106 4 20:30 107 2 21:30 108 3 21:…" at bounding box center [611, 306] width 922 height 389
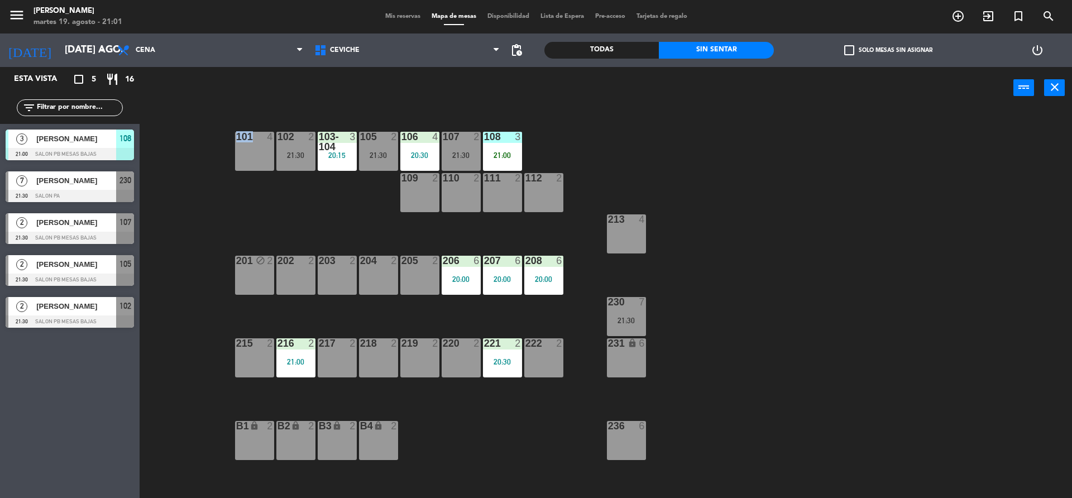
click at [615, 145] on div "101 4 102 2 21:30 103-104 3 20:15 105 2 21:30 106 4 20:30 107 2 21:30 108 3 21:…" at bounding box center [611, 306] width 922 height 389
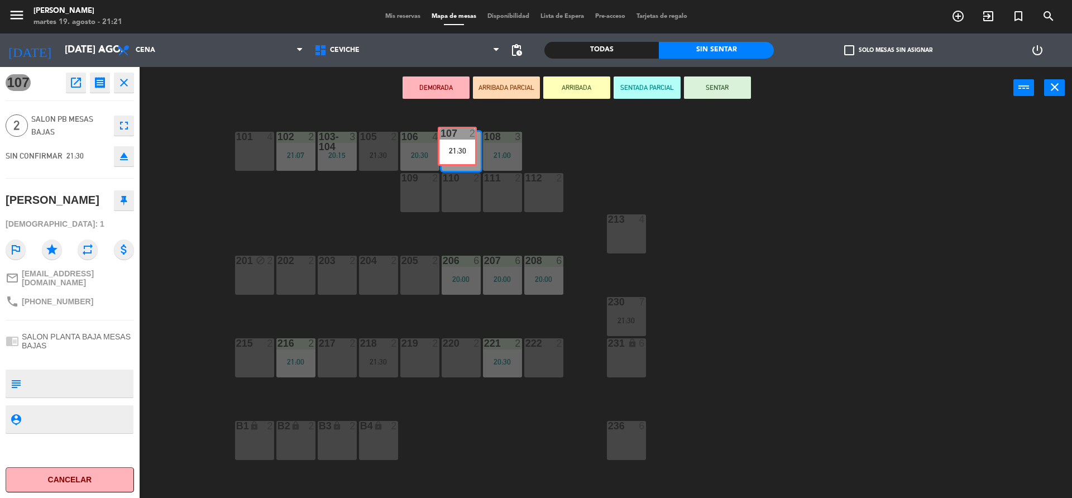
drag, startPoint x: 454, startPoint y: 138, endPoint x: 450, endPoint y: 131, distance: 8.1
click at [450, 132] on div "107 2 21:30 107 2 21:30" at bounding box center [461, 151] width 39 height 39
click at [346, 118] on div "101 4 102 2 21:07 103-104 3 20:15 105 2 21:30 106 4 20:30 107 2 21:30 108 3 21:…" at bounding box center [611, 306] width 922 height 389
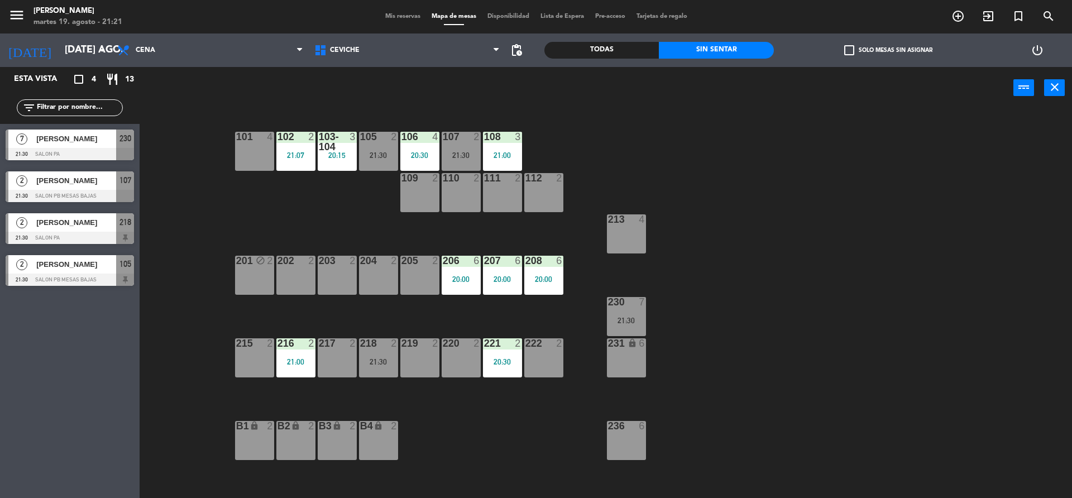
click at [434, 401] on div "101 4 102 2 21:07 103-104 3 20:15 105 2 21:30 106 4 20:30 107 2 21:30 108 3 21:…" at bounding box center [611, 306] width 922 height 389
